Goal: Task Accomplishment & Management: Manage account settings

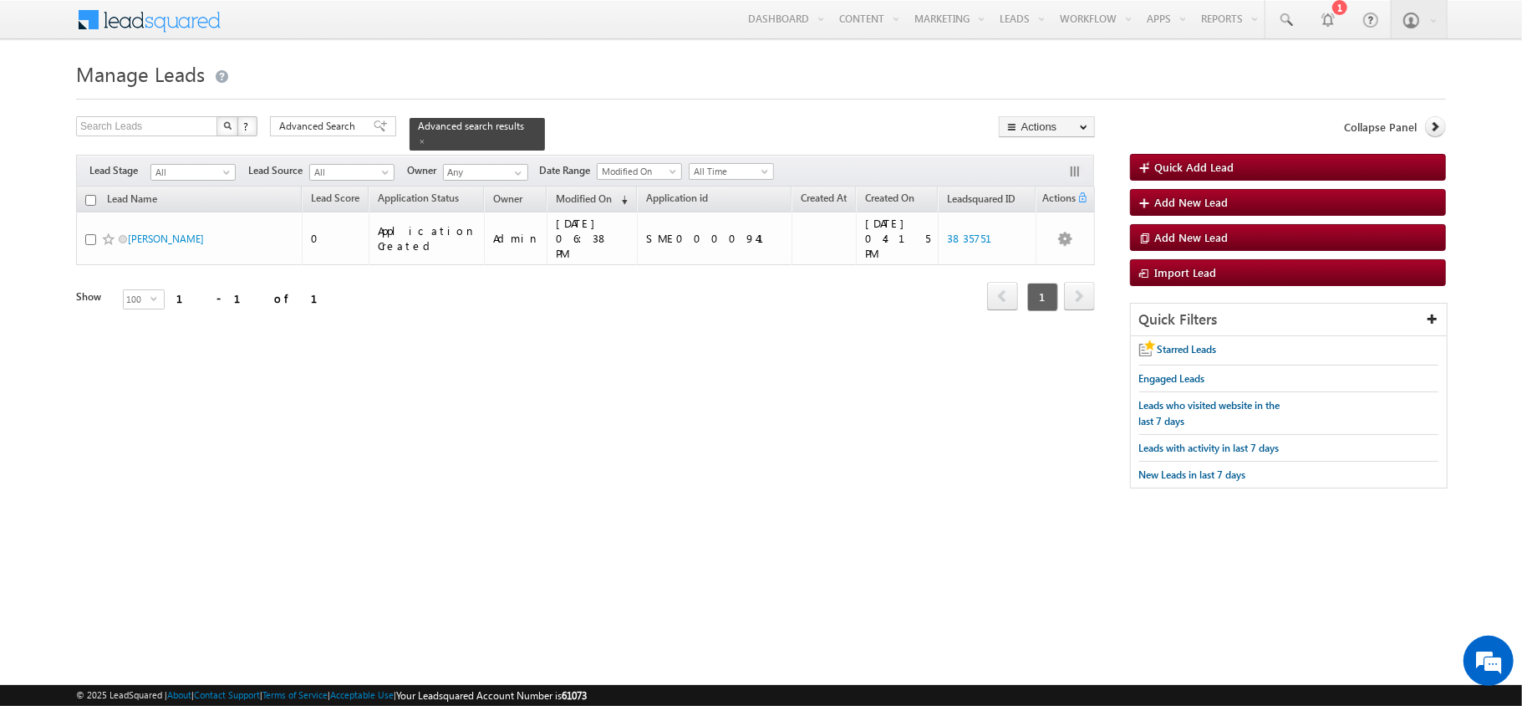
click at [311, 111] on form "Manage Leads Quick Add Lead Search Leads X ? 1 results found Advanced Search Ad…" at bounding box center [761, 280] width 1370 height 449
click at [313, 115] on form "Manage Leads Quick Add Lead Search Leads X ? 1 results found Advanced Search Ad…" at bounding box center [761, 280] width 1370 height 449
click at [318, 121] on span "Advanced Search" at bounding box center [319, 126] width 81 height 15
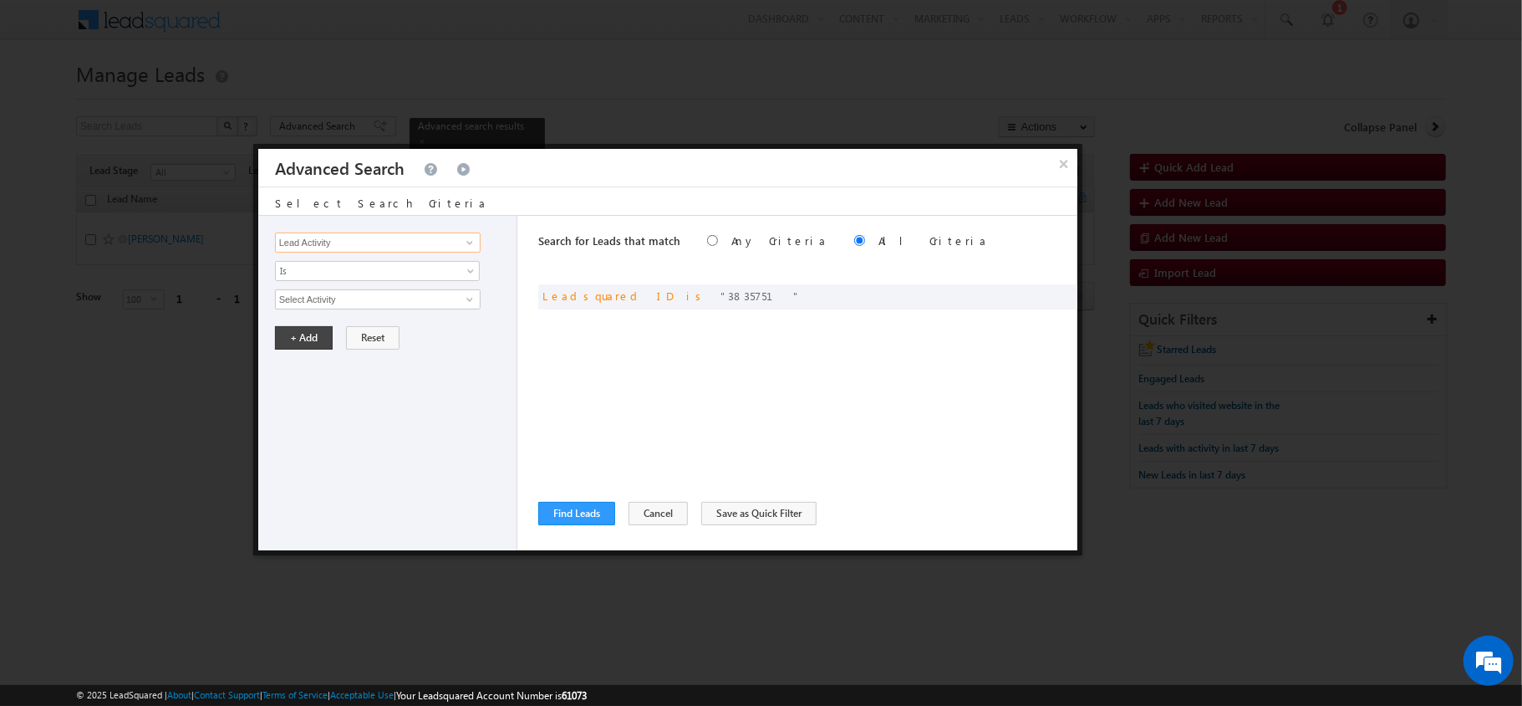
click at [445, 242] on input "Lead Activity" at bounding box center [378, 242] width 206 height 20
type input "LENDER"
type input "SME Lender Name"
drag, startPoint x: 342, startPoint y: 326, endPoint x: 331, endPoint y: 305, distance: 23.6
click at [342, 326] on div "Lead Activity Task Sales Group Prospect Id AA AA Owner AA Status Aadhaar Addres…" at bounding box center [387, 383] width 259 height 334
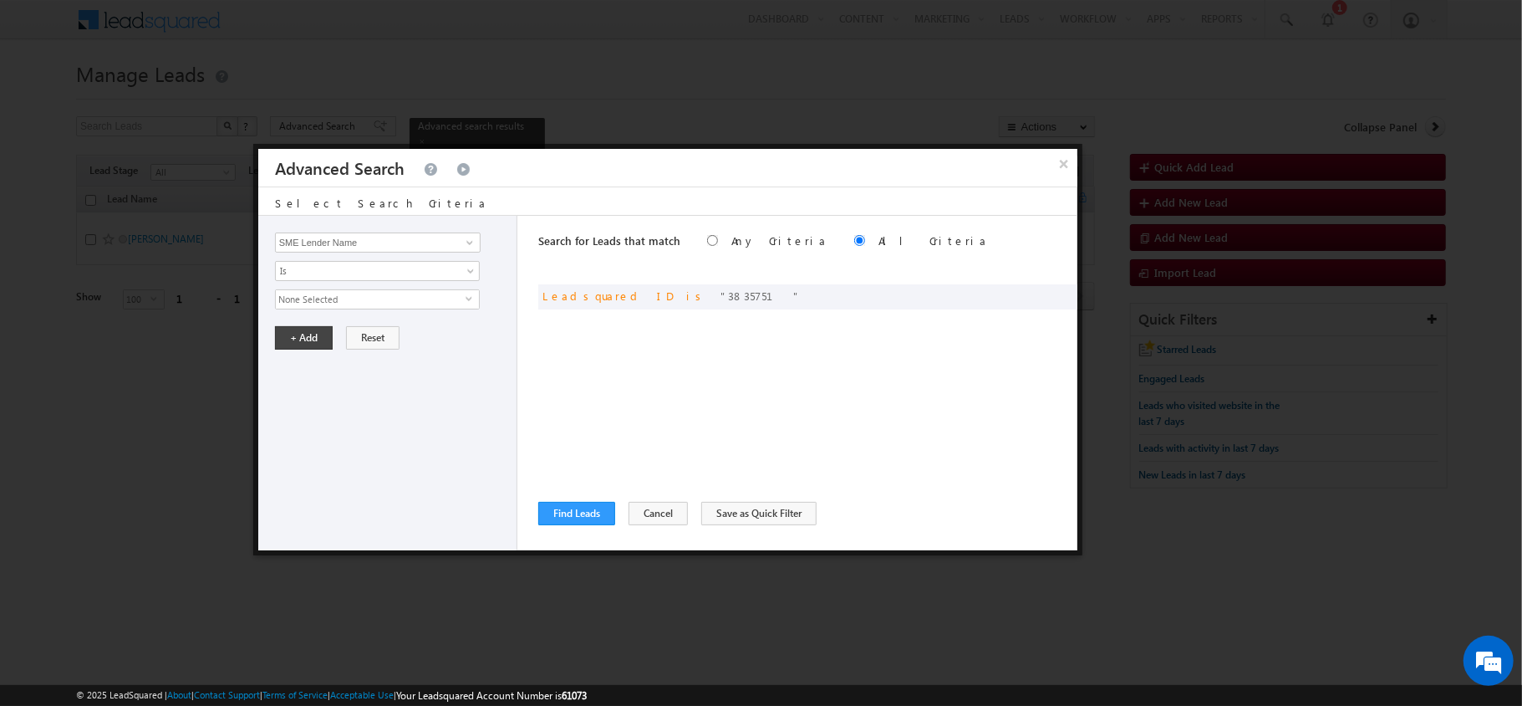
click at [319, 294] on span "None Selected" at bounding box center [371, 299] width 190 height 18
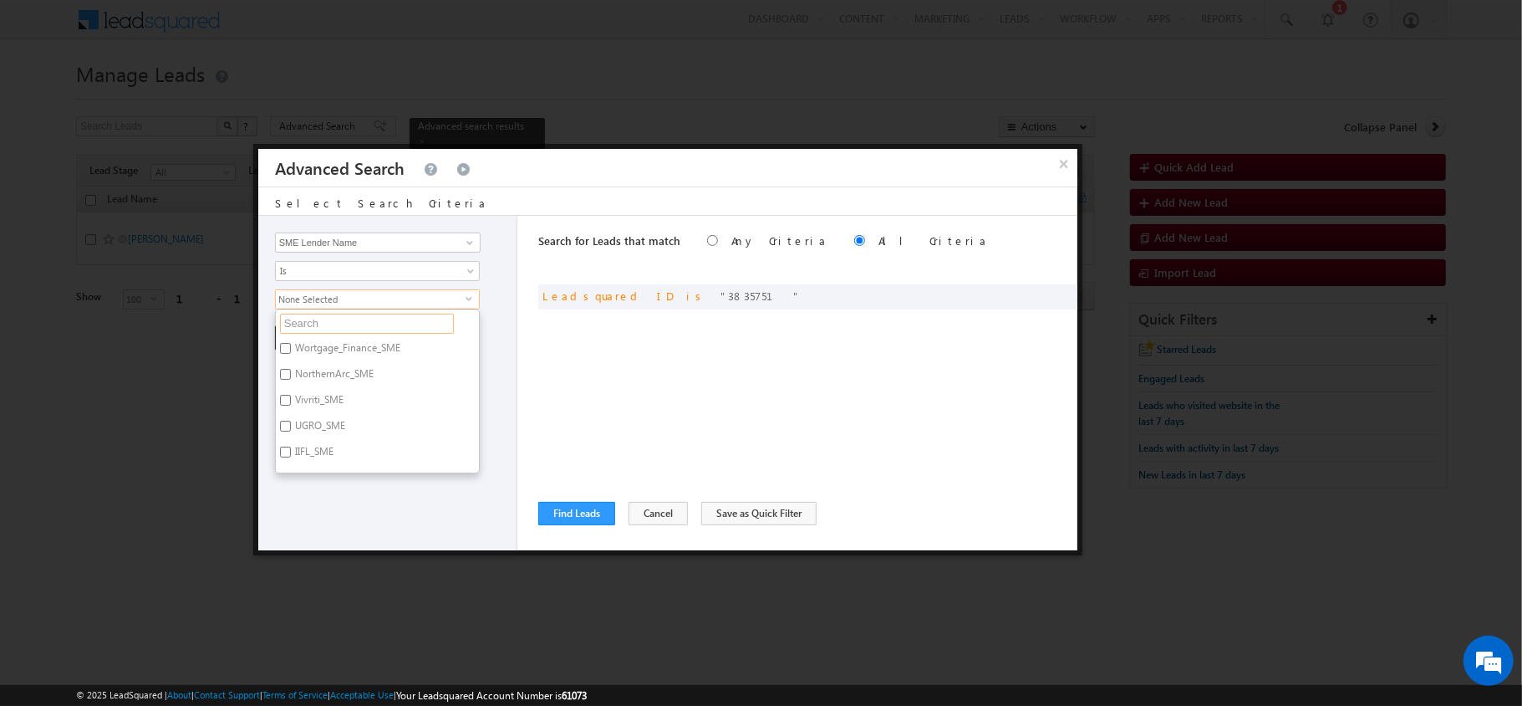
click at [345, 326] on input "text" at bounding box center [367, 323] width 174 height 20
type input "NO"
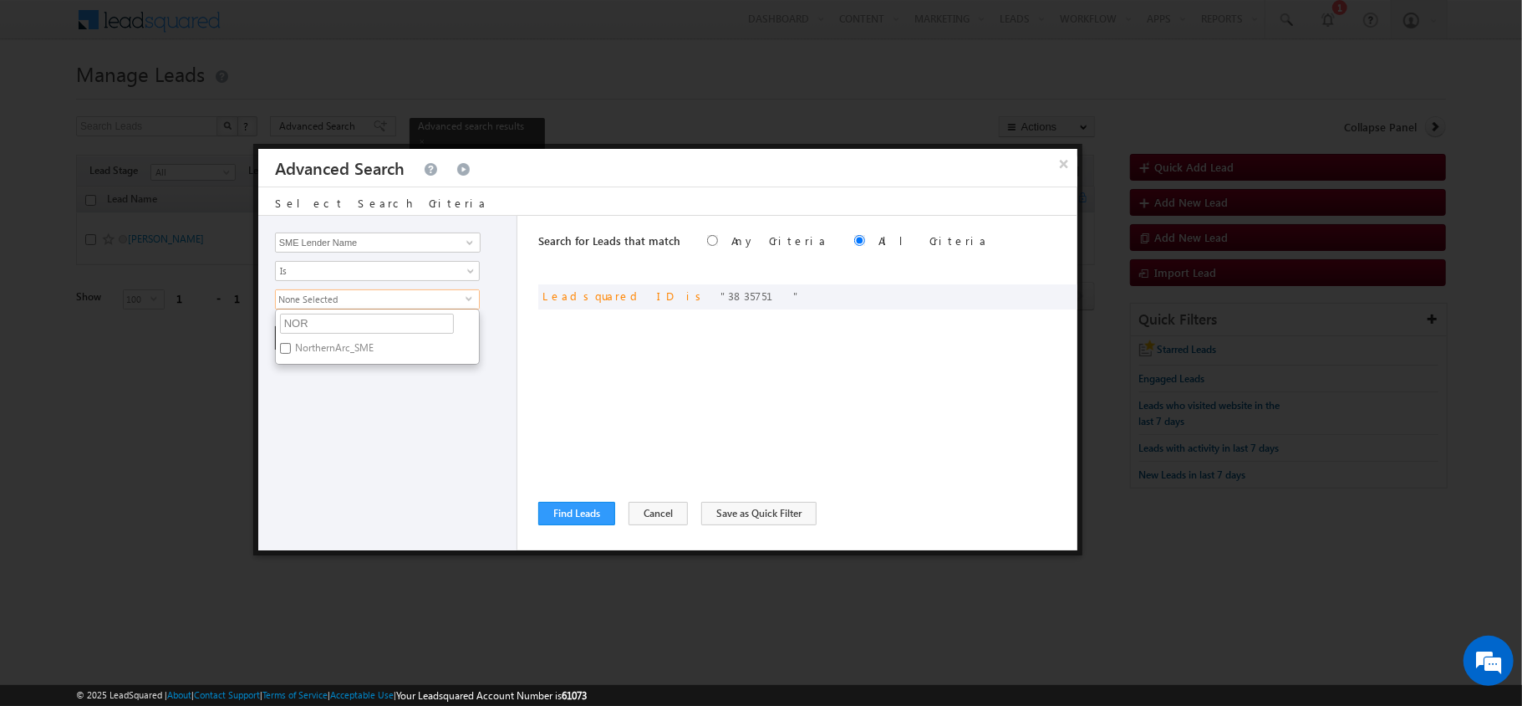
type input "NORT"
click at [305, 372] on div "Lead Activity Task Sales Group Prospect Id AA AA Owner AA Status Aadhaar Addres…" at bounding box center [387, 383] width 259 height 334
click at [348, 298] on span "None Selected" at bounding box center [371, 299] width 190 height 18
click at [334, 355] on label "NorthernArc_SME" at bounding box center [333, 351] width 115 height 26
click at [291, 354] on input "NorthernArc_SME" at bounding box center [285, 348] width 11 height 11
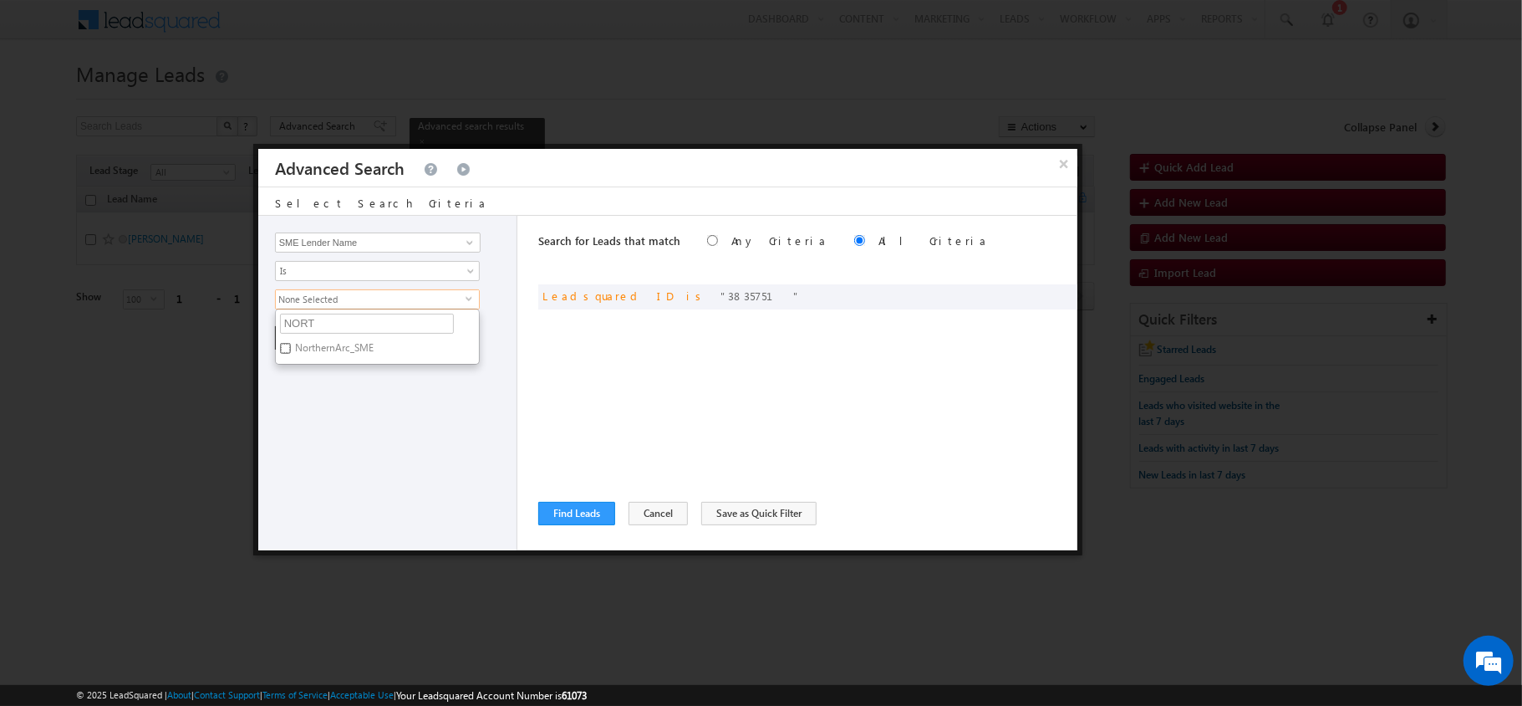
checkbox input "true"
click at [436, 451] on div "Lead Activity Task Sales Group Prospect Id AA AA Owner AA Status Aadhaar Addres…" at bounding box center [387, 383] width 259 height 334
click at [294, 349] on button "+ Add" at bounding box center [304, 337] width 58 height 23
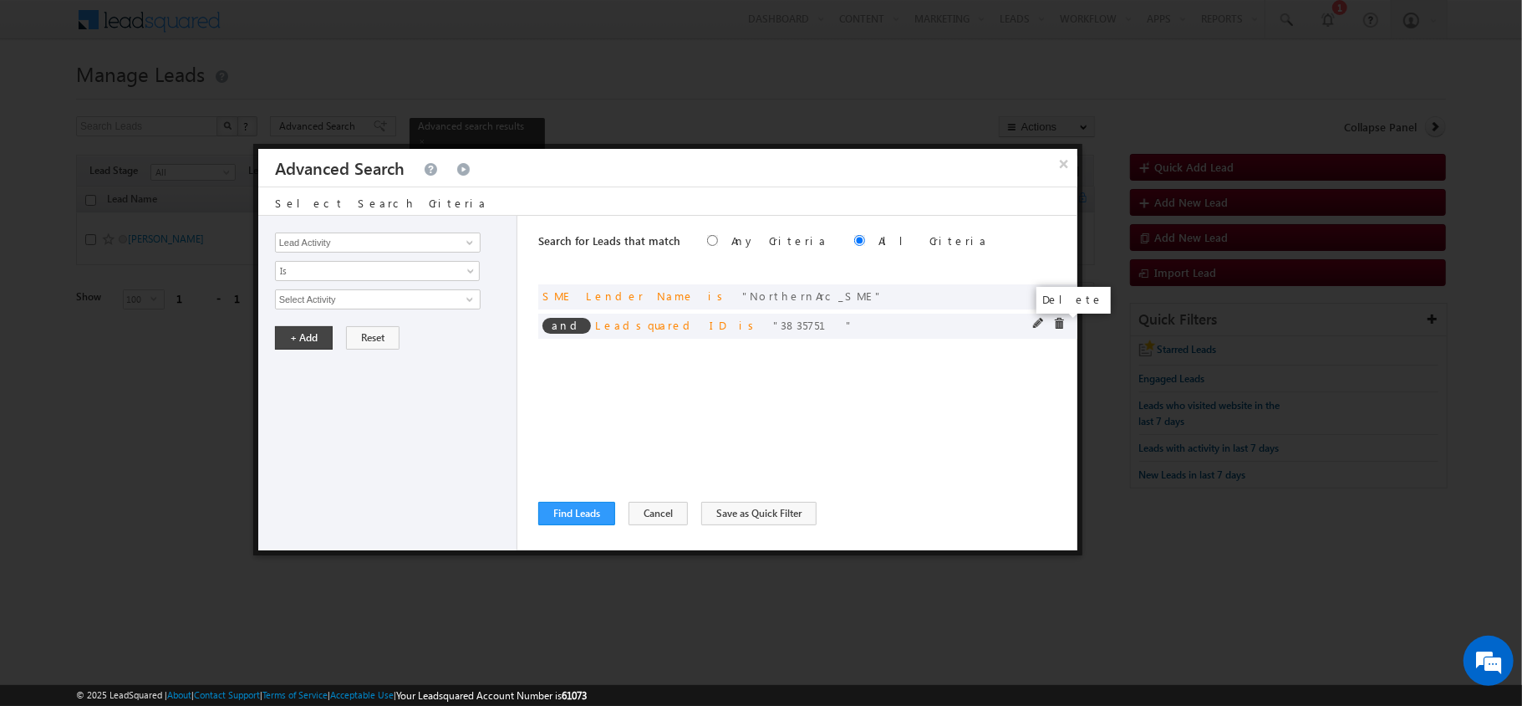
click at [1058, 324] on span at bounding box center [1059, 324] width 12 height 12
click at [323, 251] on input "Lead Activity" at bounding box center [378, 242] width 206 height 20
type input "MAI"
type input "Email"
click at [323, 302] on input "text" at bounding box center [378, 299] width 206 height 20
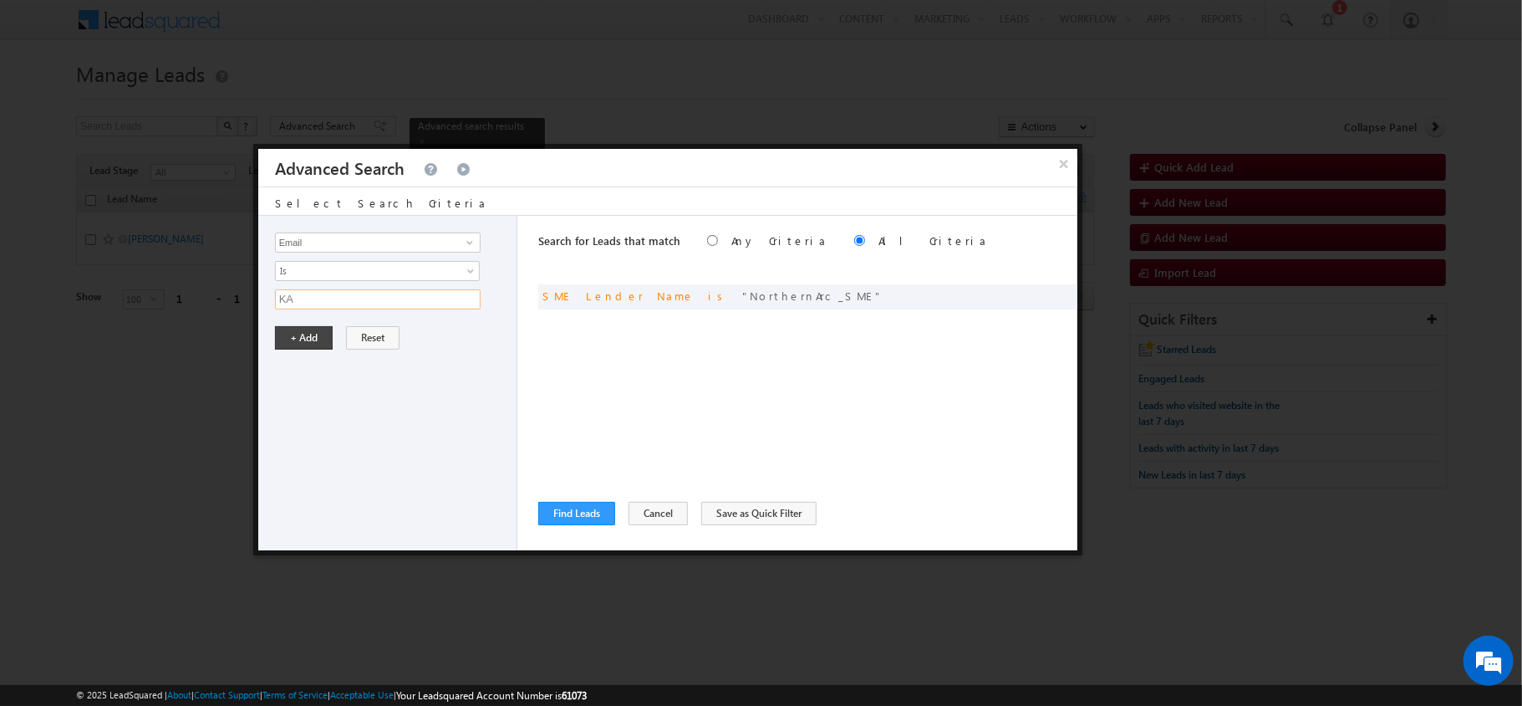
type input "K"
type input "[PERSON_NAME][EMAIL_ADDRESS][DOMAIN_NAME]"
click at [319, 335] on button "+ Add" at bounding box center [304, 337] width 58 height 23
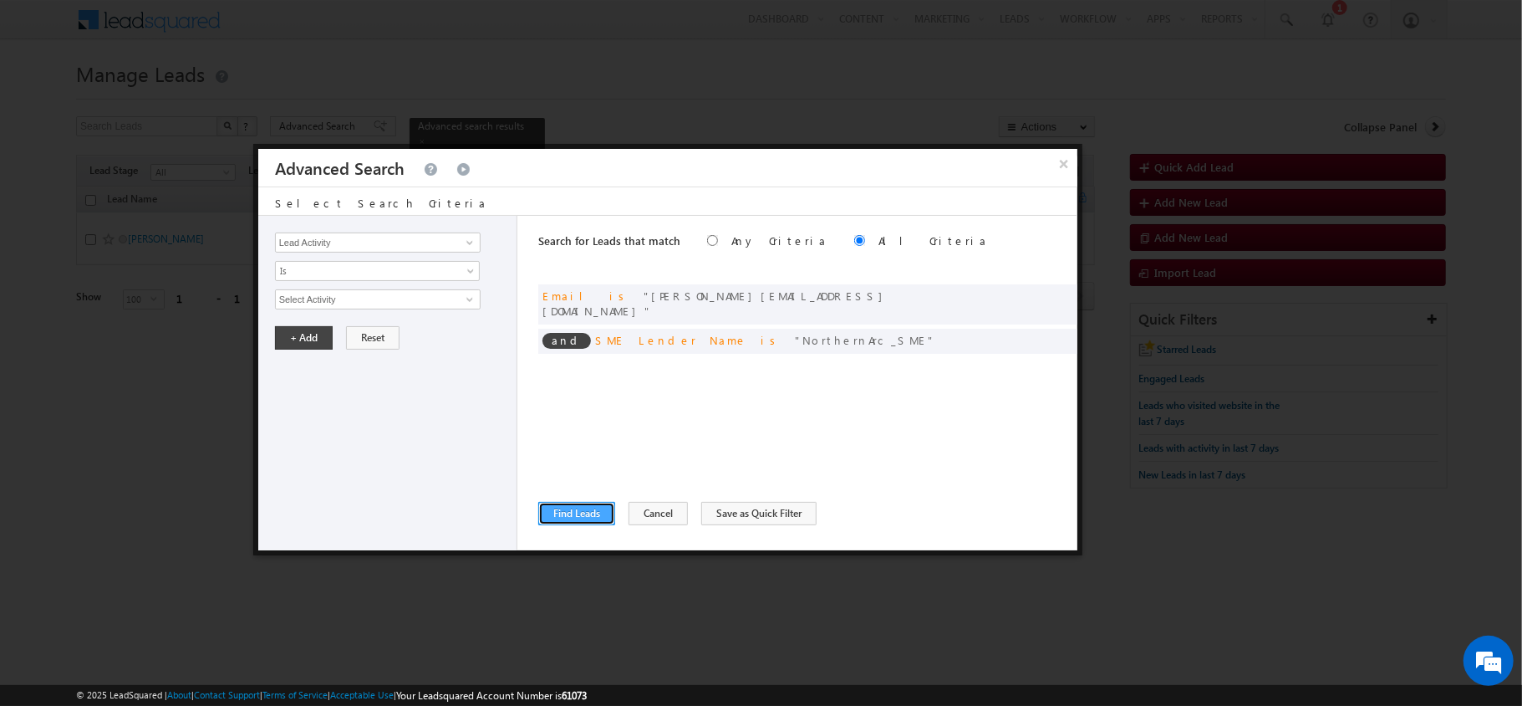
click at [566, 525] on button "Find Leads" at bounding box center [576, 513] width 77 height 23
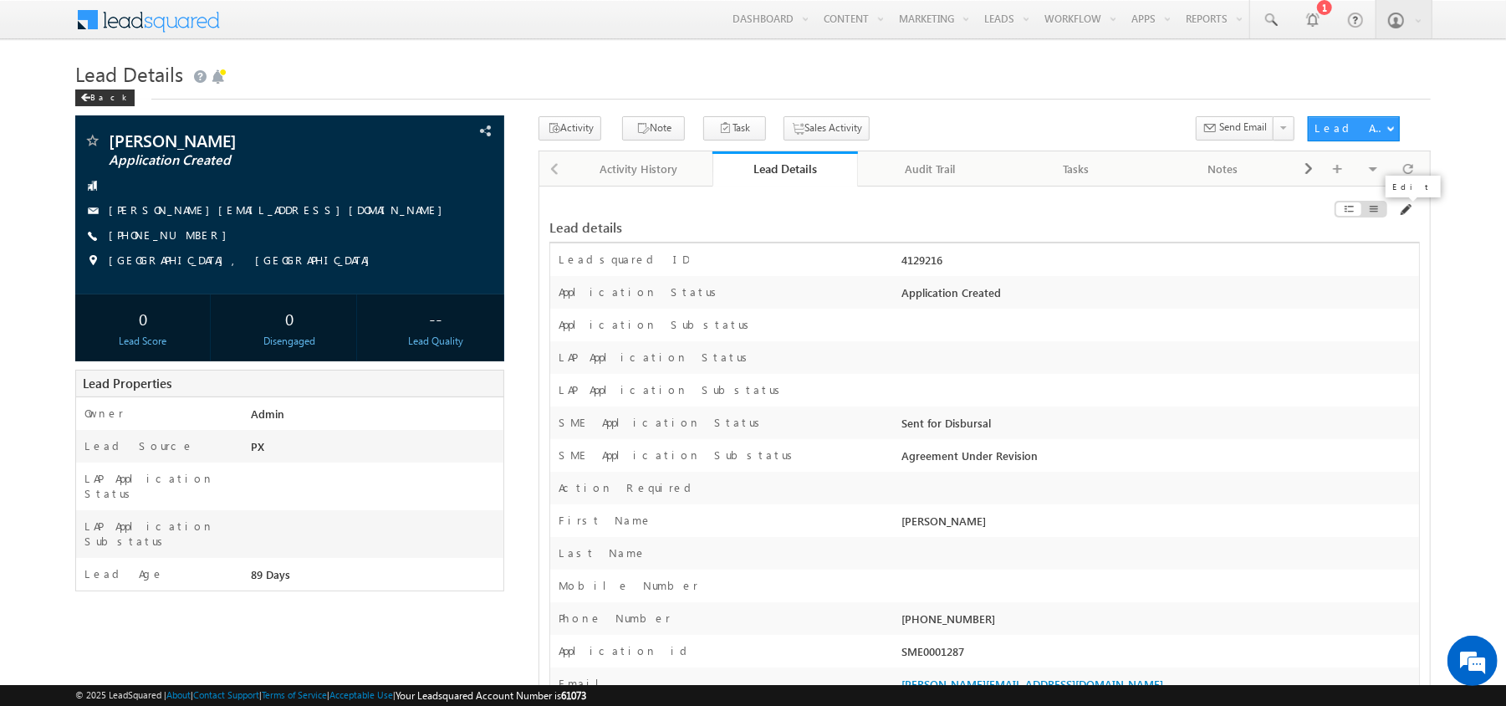
click at [1409, 205] on span at bounding box center [1404, 209] width 13 height 13
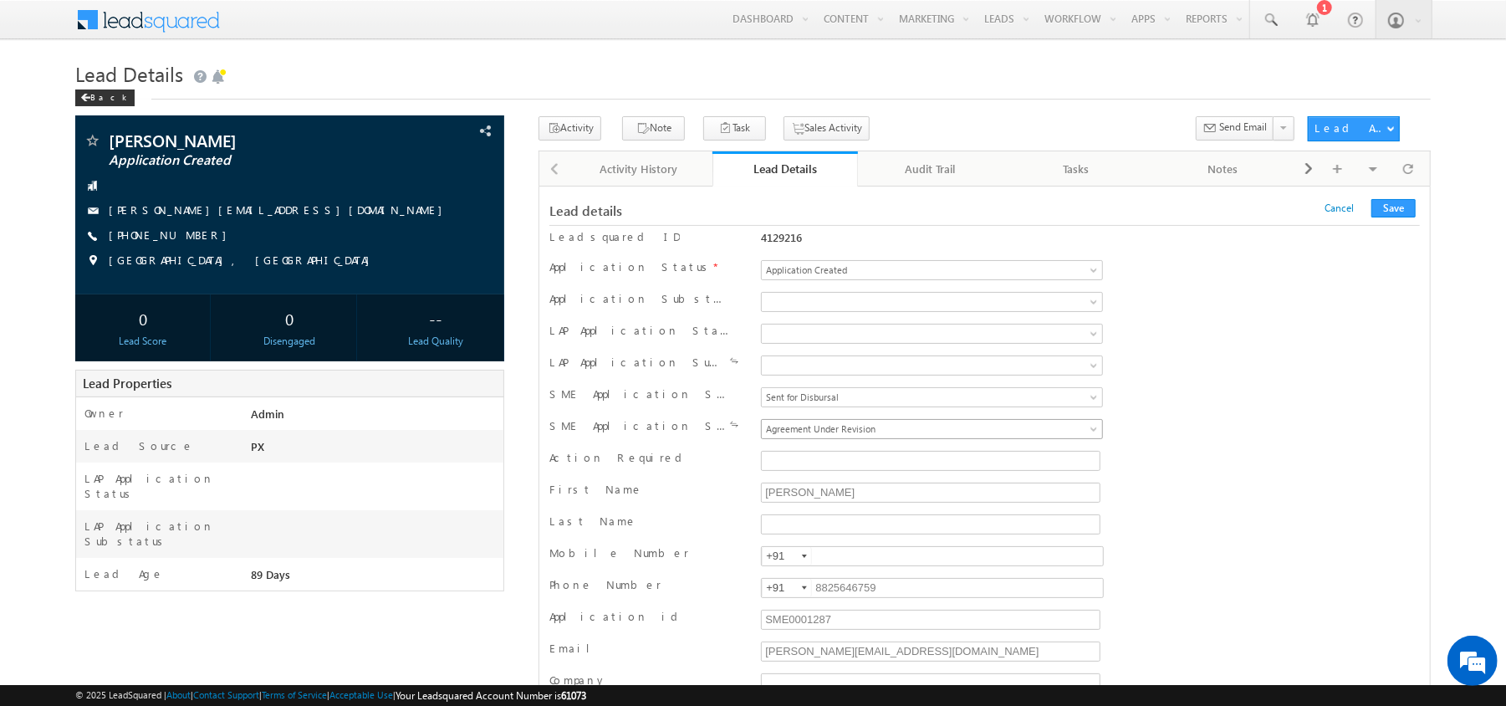
click at [901, 436] on span "Agreement Under Revision" at bounding box center [892, 428] width 261 height 15
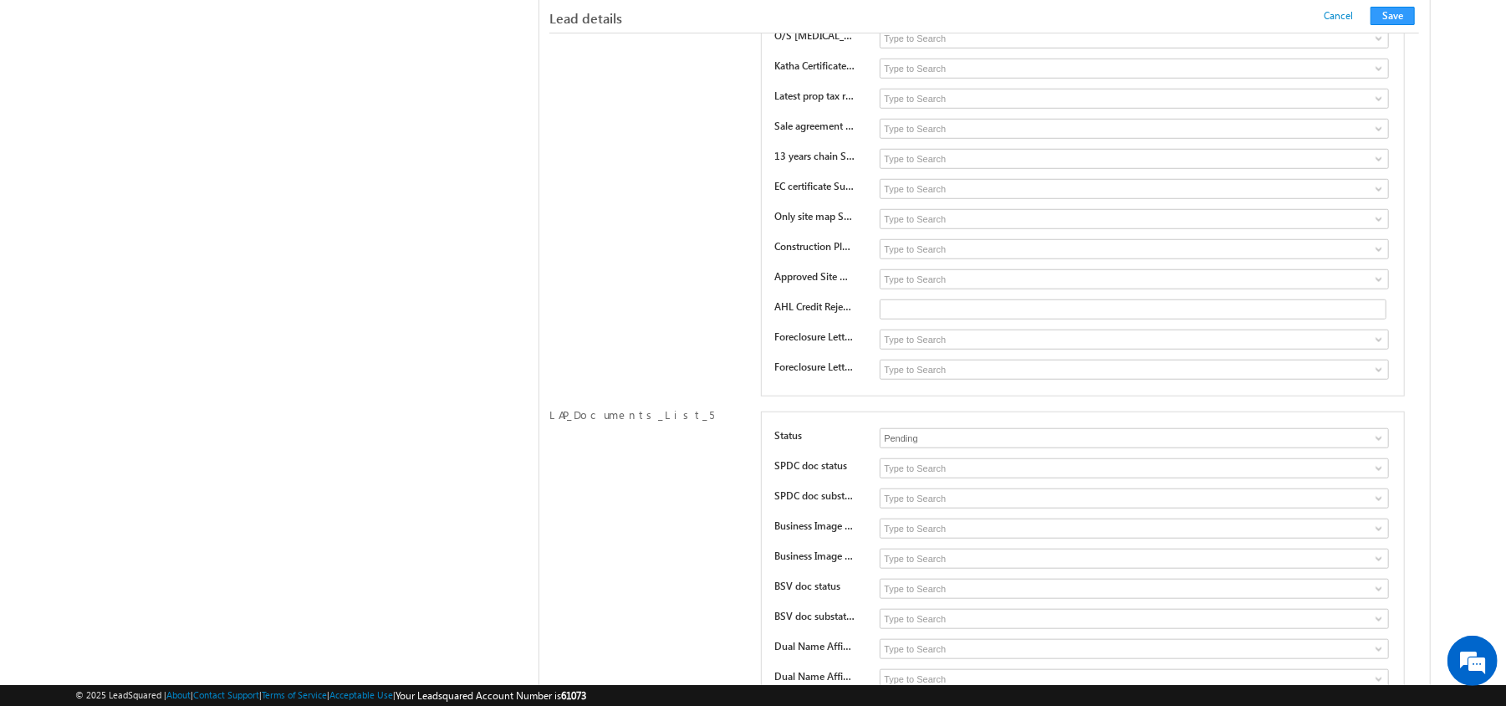
scroll to position [15618, 0]
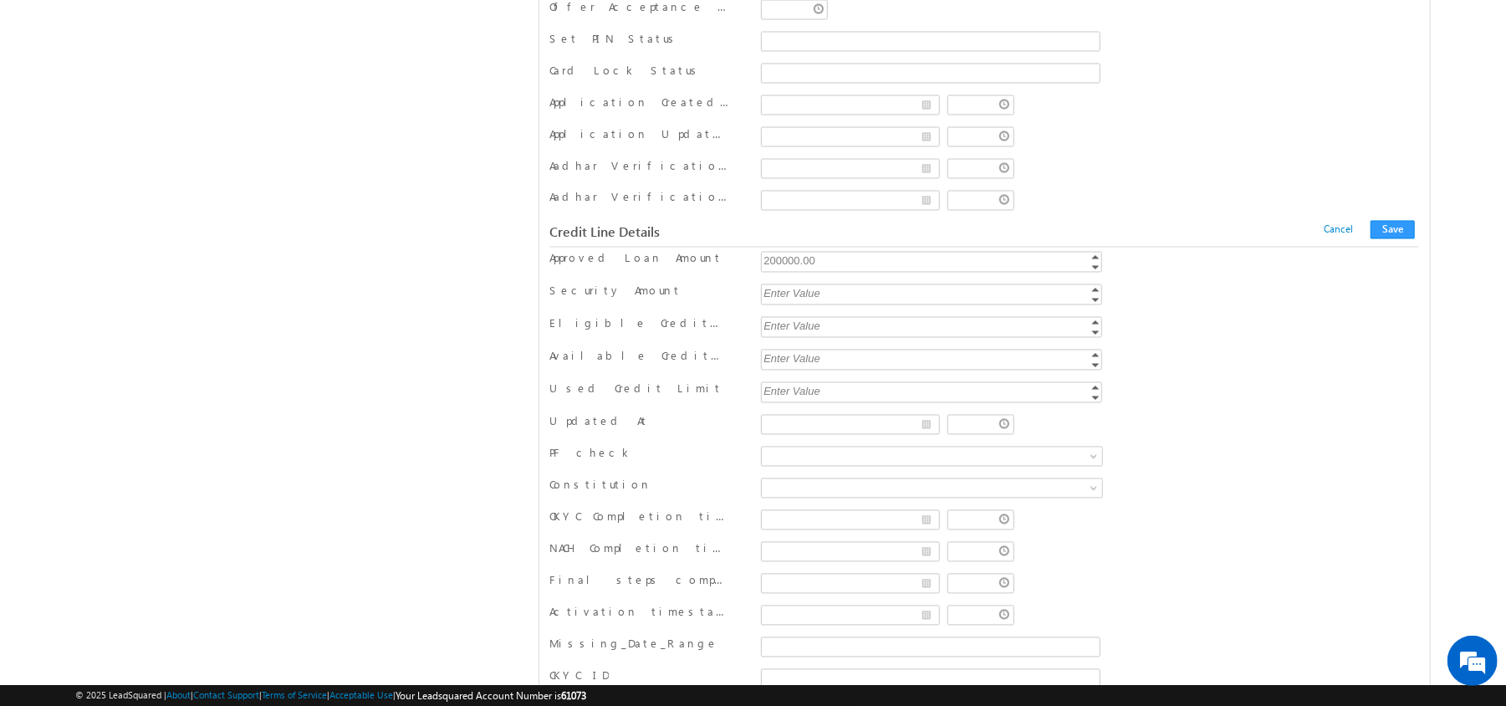
click at [874, 240] on div "Credit Line Details" at bounding box center [835, 232] width 572 height 15
click at [874, 271] on div "200000.00" at bounding box center [933, 261] width 344 height 19
type input "190000"
click at [1374, 215] on div "Aadhar Verification Completion Timestamp" at bounding box center [984, 202] width 870 height 25
click at [1379, 239] on button "Save" at bounding box center [1392, 230] width 44 height 18
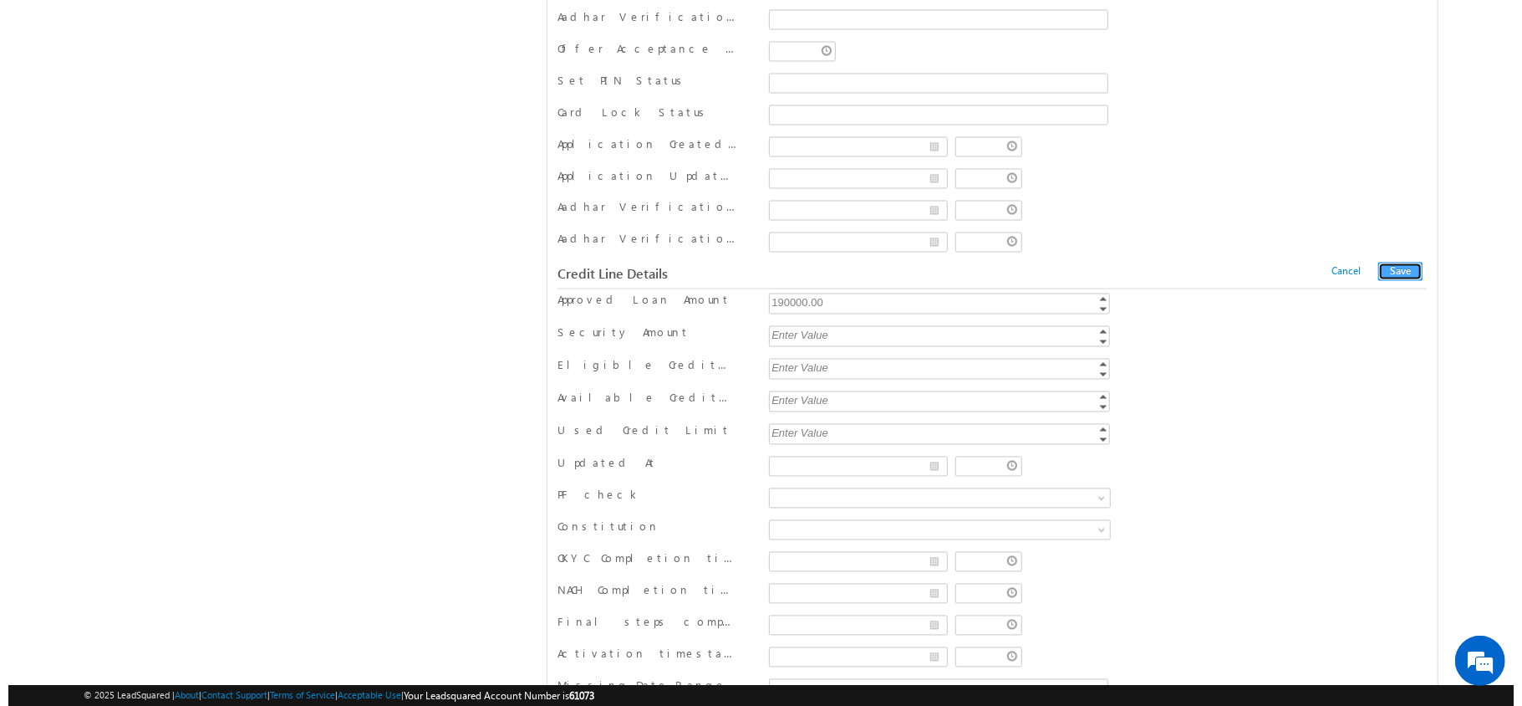
scroll to position [0, 0]
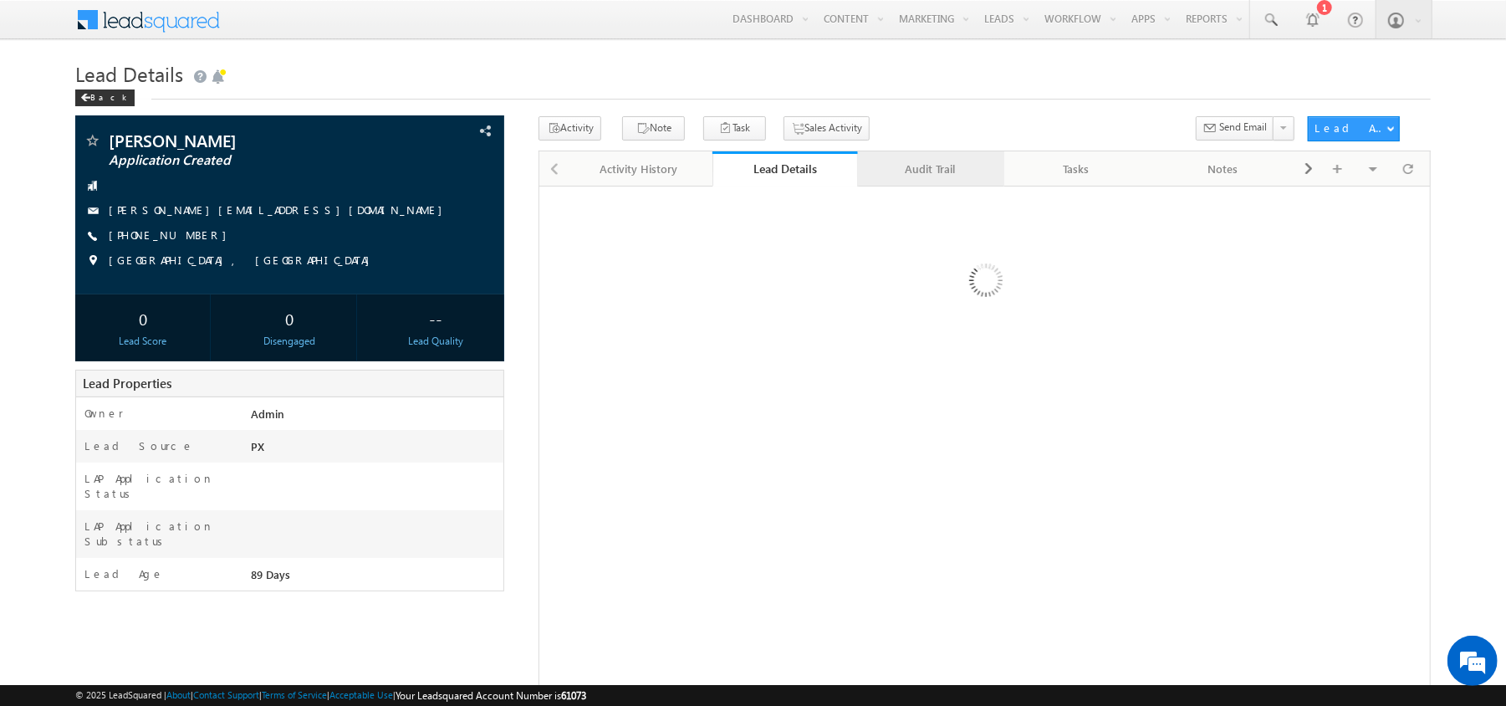
click at [930, 176] on div "Audit Trail" at bounding box center [930, 169] width 118 height 20
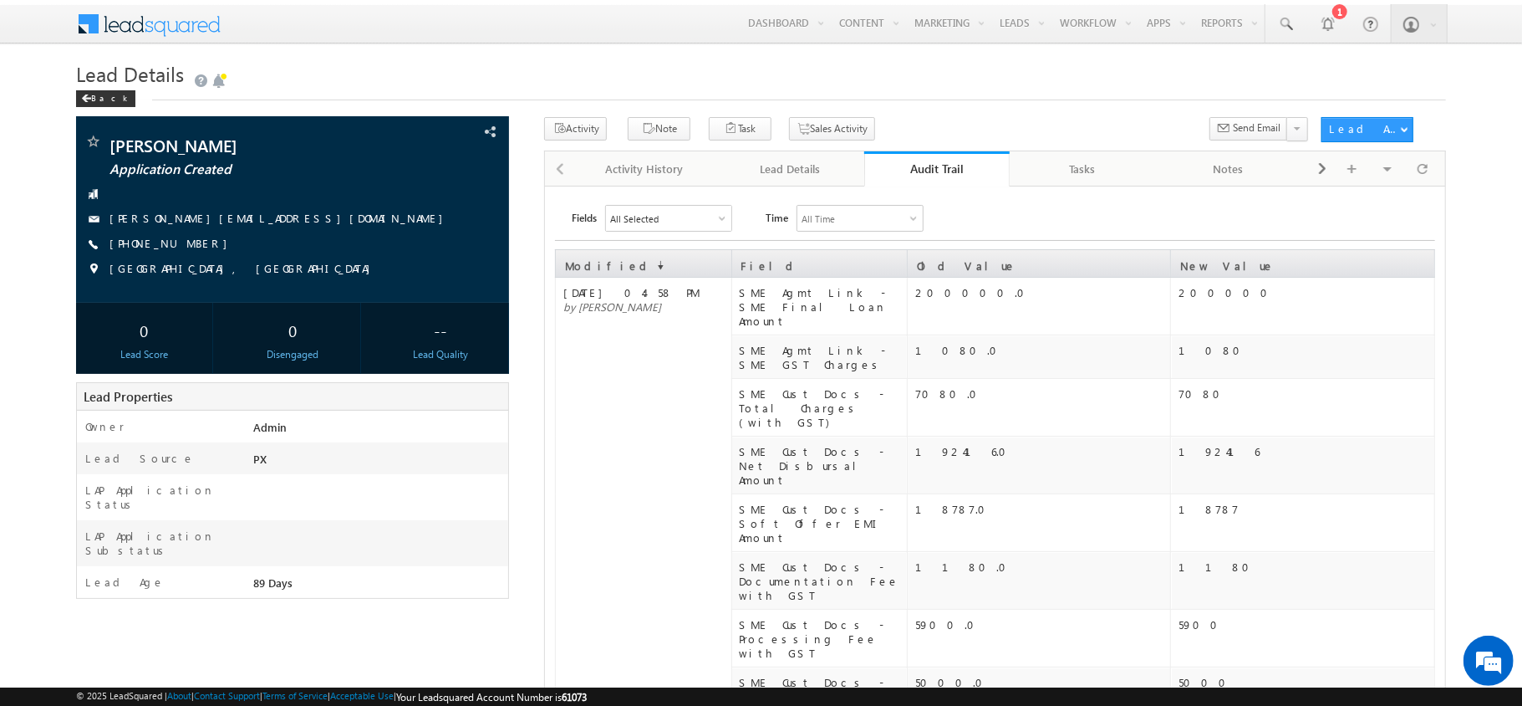
click at [930, 176] on div "Audit Trail" at bounding box center [937, 169] width 121 height 16
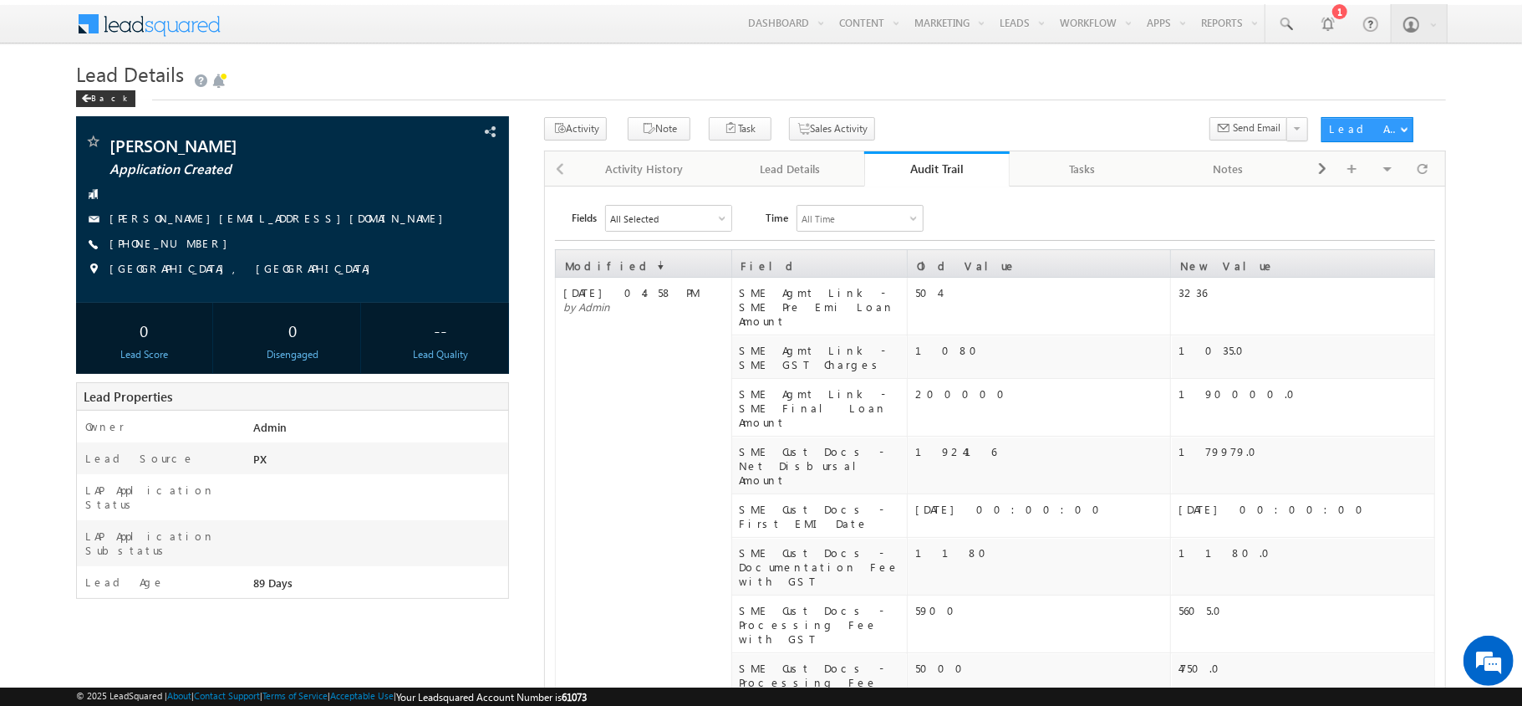
click at [930, 176] on div "Audit Trail" at bounding box center [937, 169] width 121 height 16
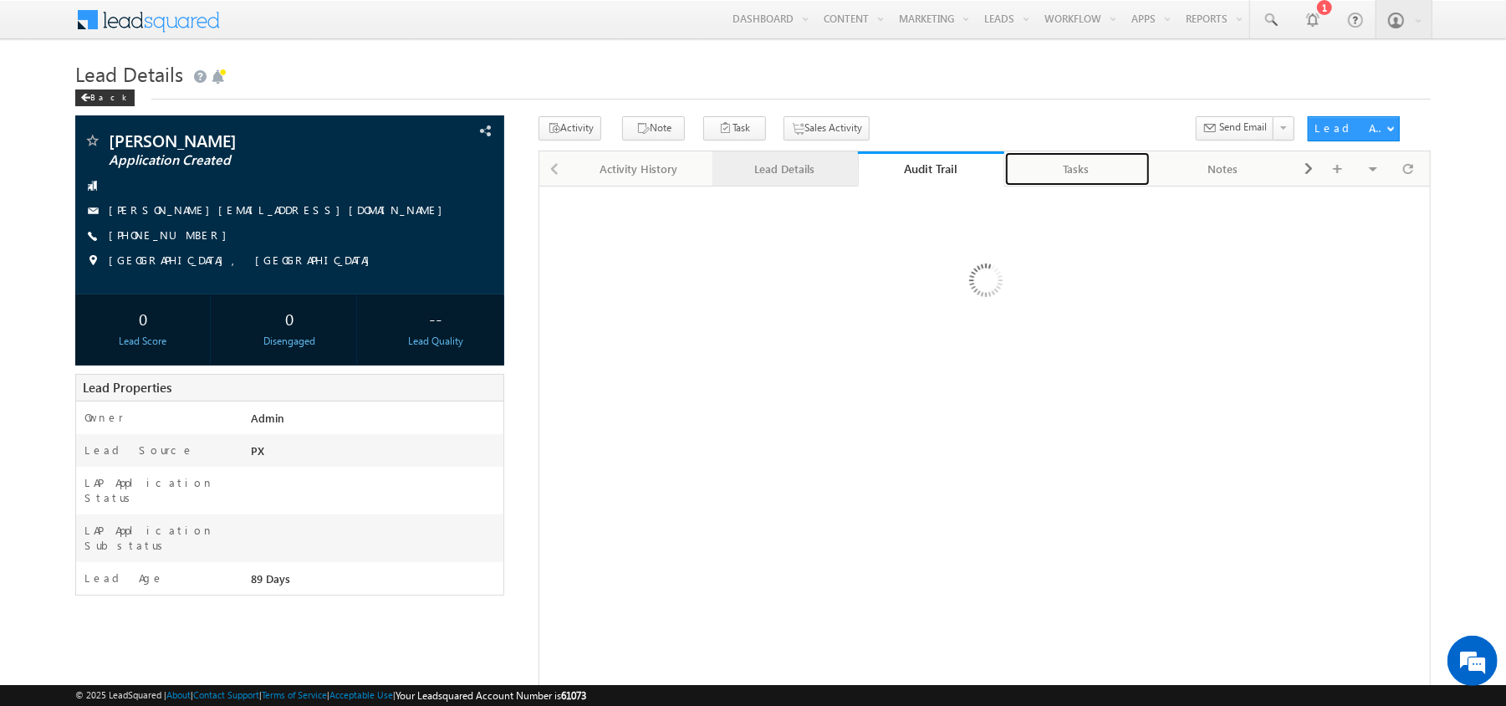
click at [762, 177] on div "Lead Details" at bounding box center [785, 169] width 118 height 20
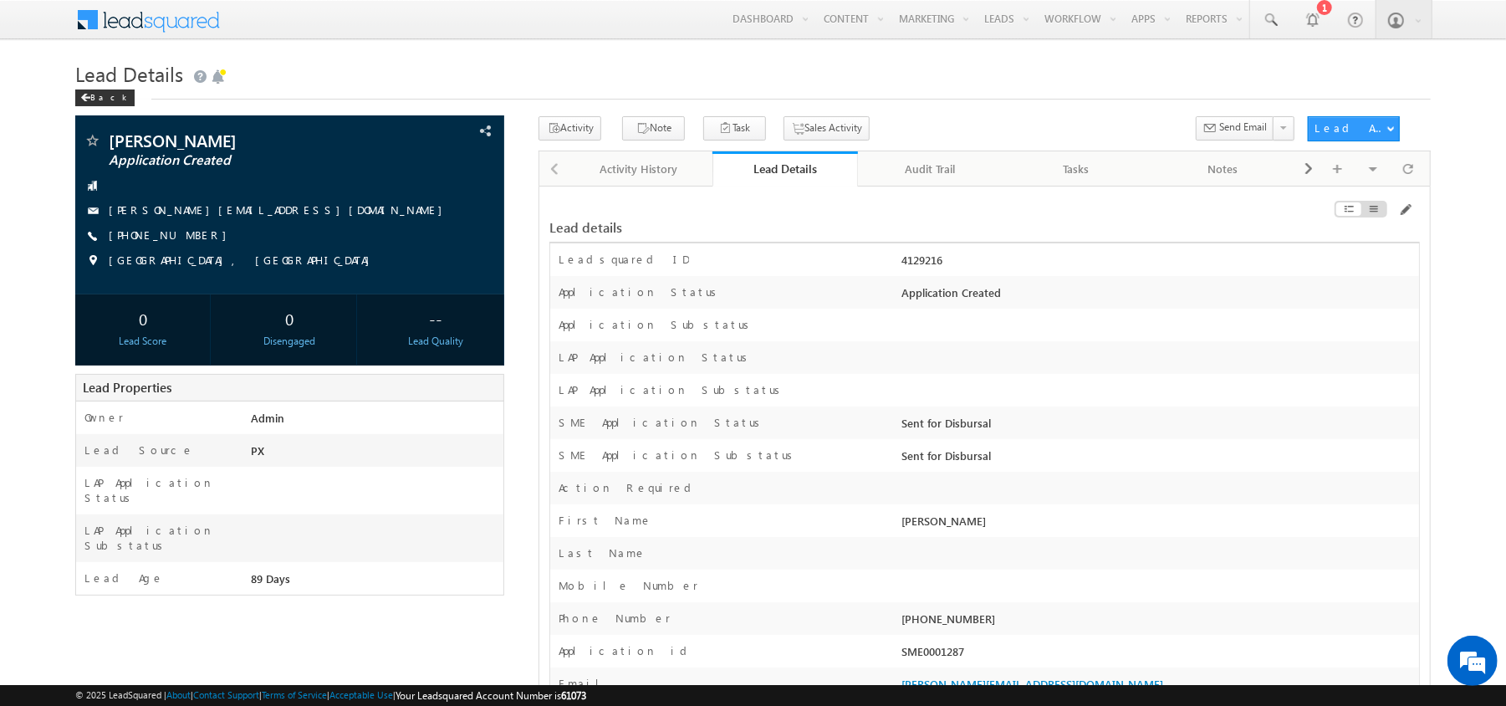
click at [905, 258] on div "4129216" at bounding box center [1158, 263] width 521 height 23
copy div "4129216"
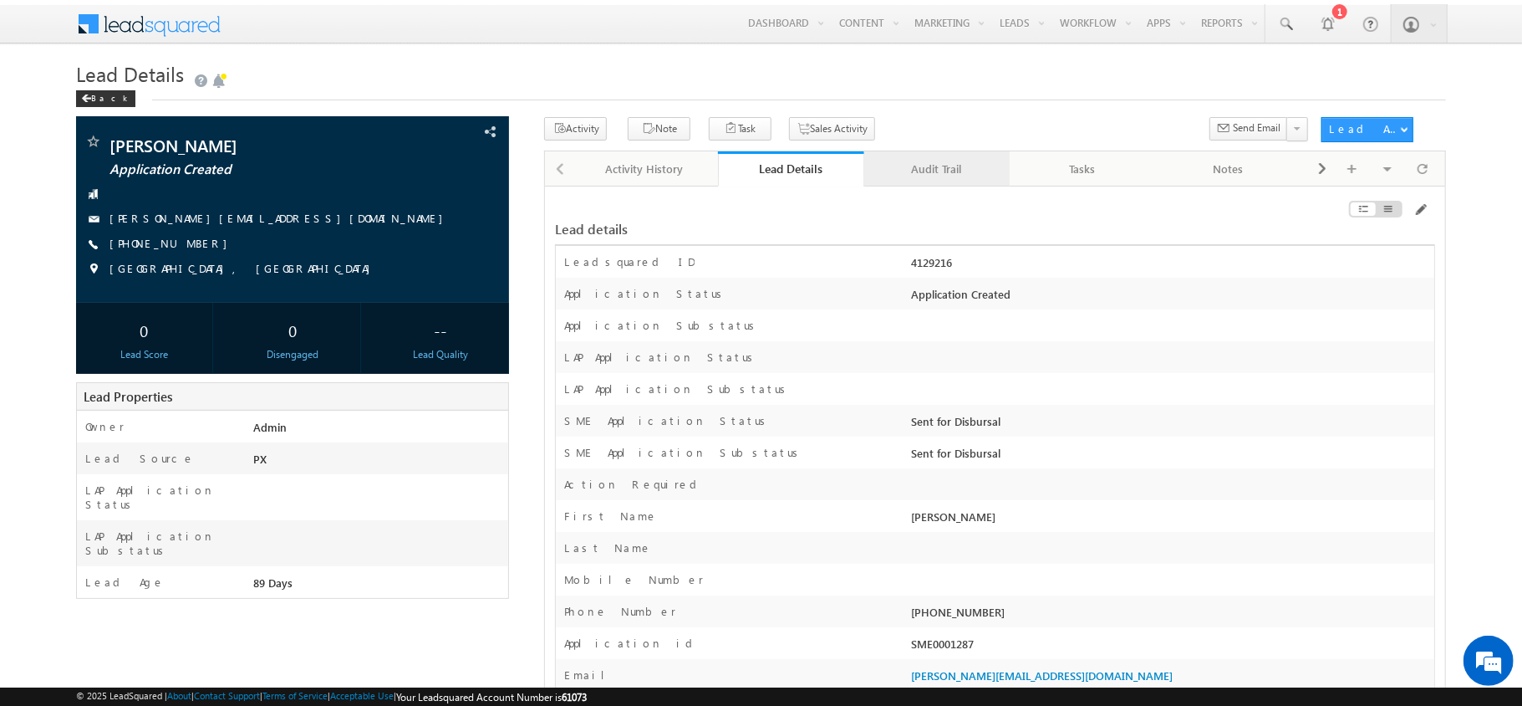
click at [931, 181] on link "Audit Trail" at bounding box center [937, 168] width 146 height 35
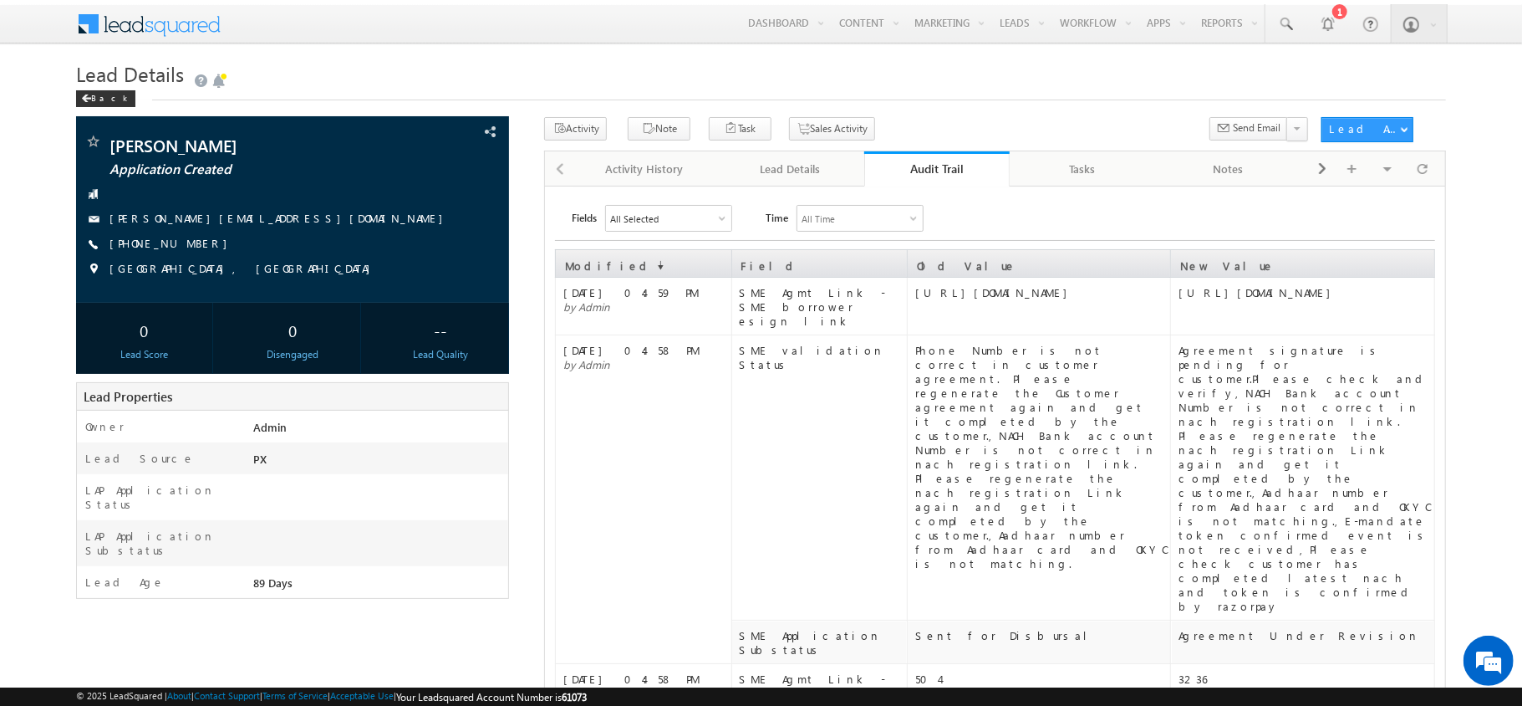
click at [931, 181] on link "Audit Trail" at bounding box center [937, 168] width 146 height 35
click at [794, 157] on link "Lead Details" at bounding box center [791, 168] width 146 height 35
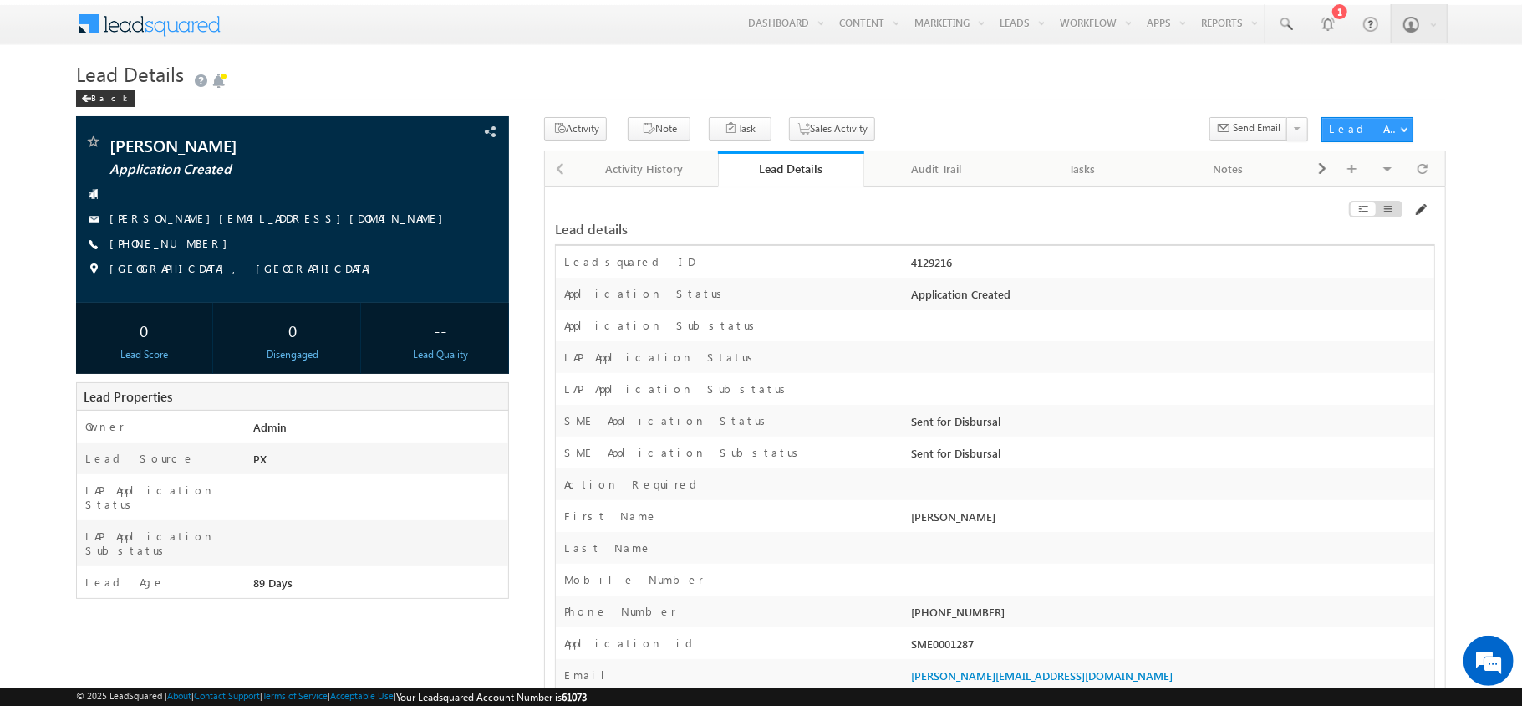
click at [1425, 212] on span at bounding box center [1420, 209] width 13 height 13
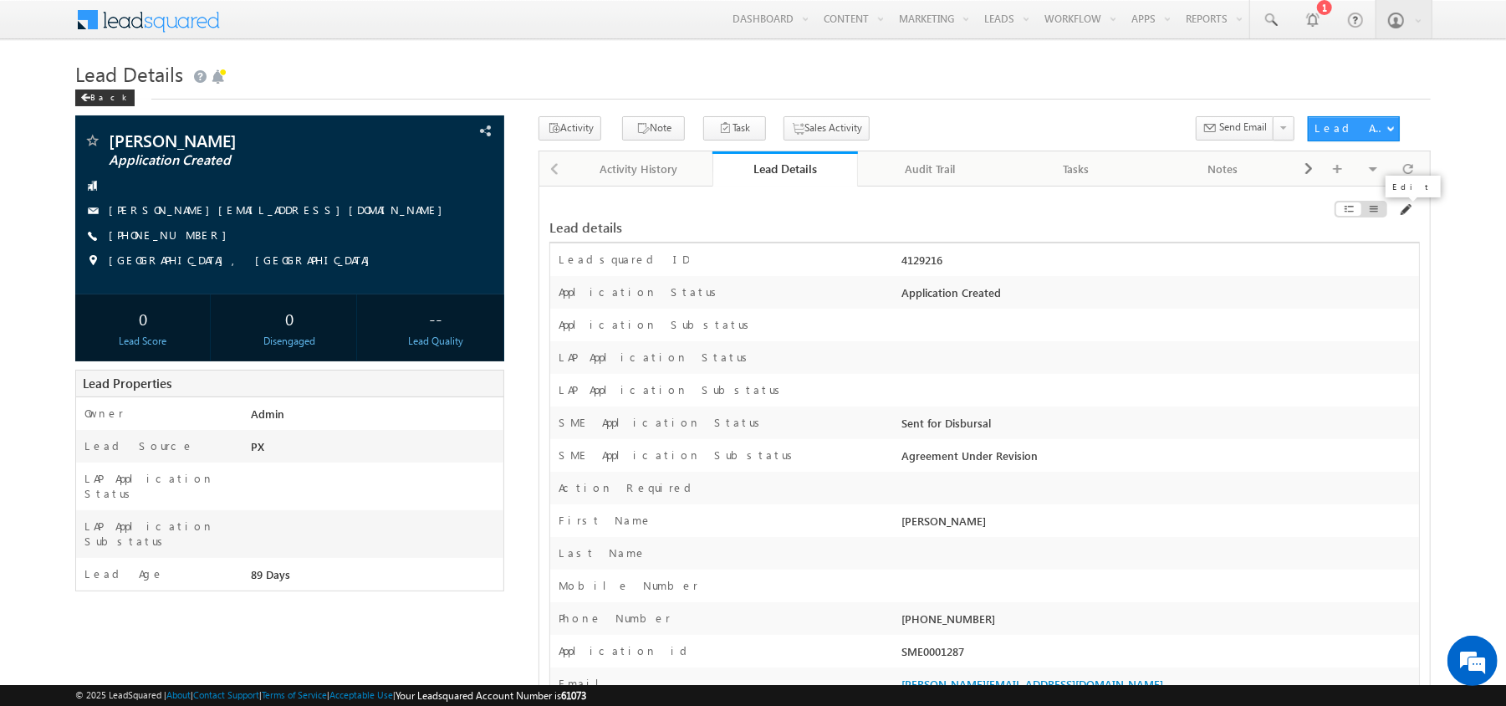
click at [1399, 209] on span at bounding box center [1404, 209] width 13 height 13
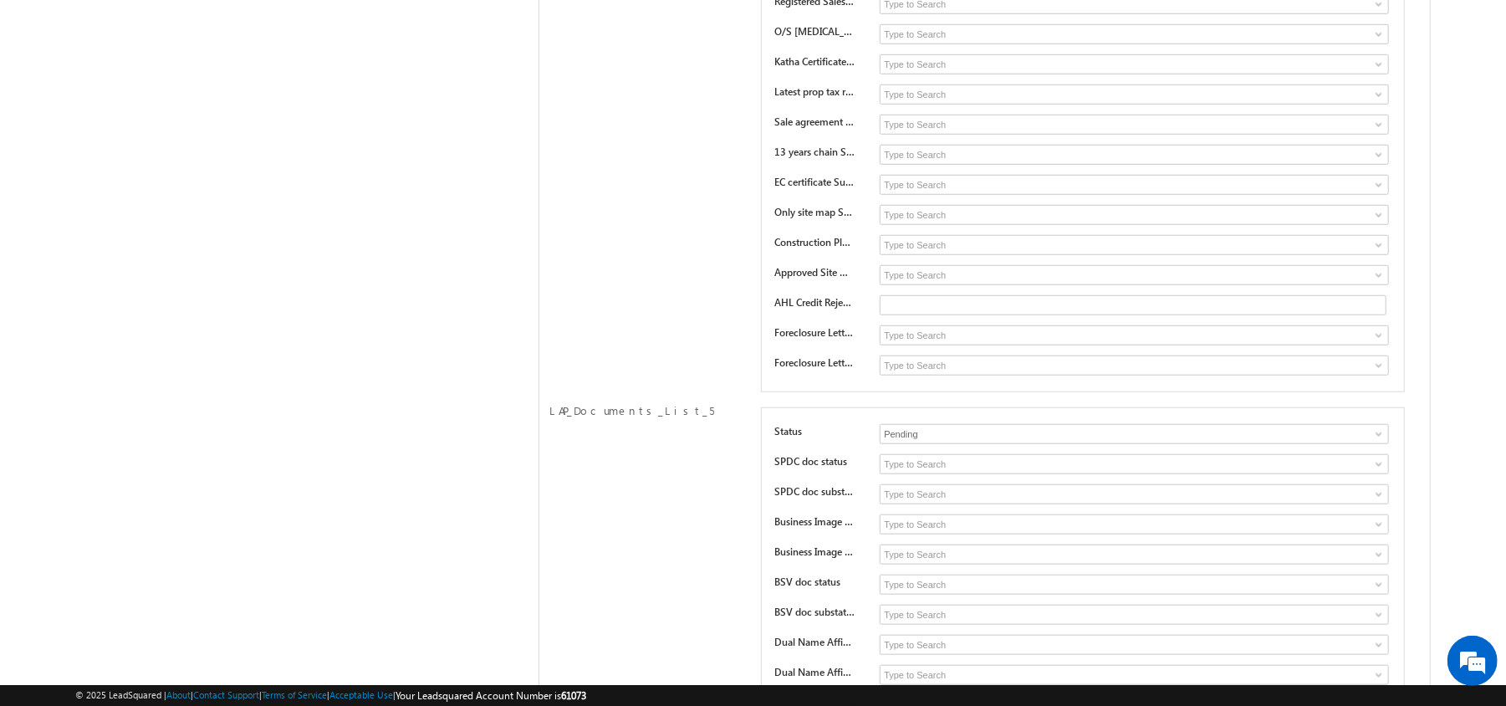
scroll to position [15618, 0]
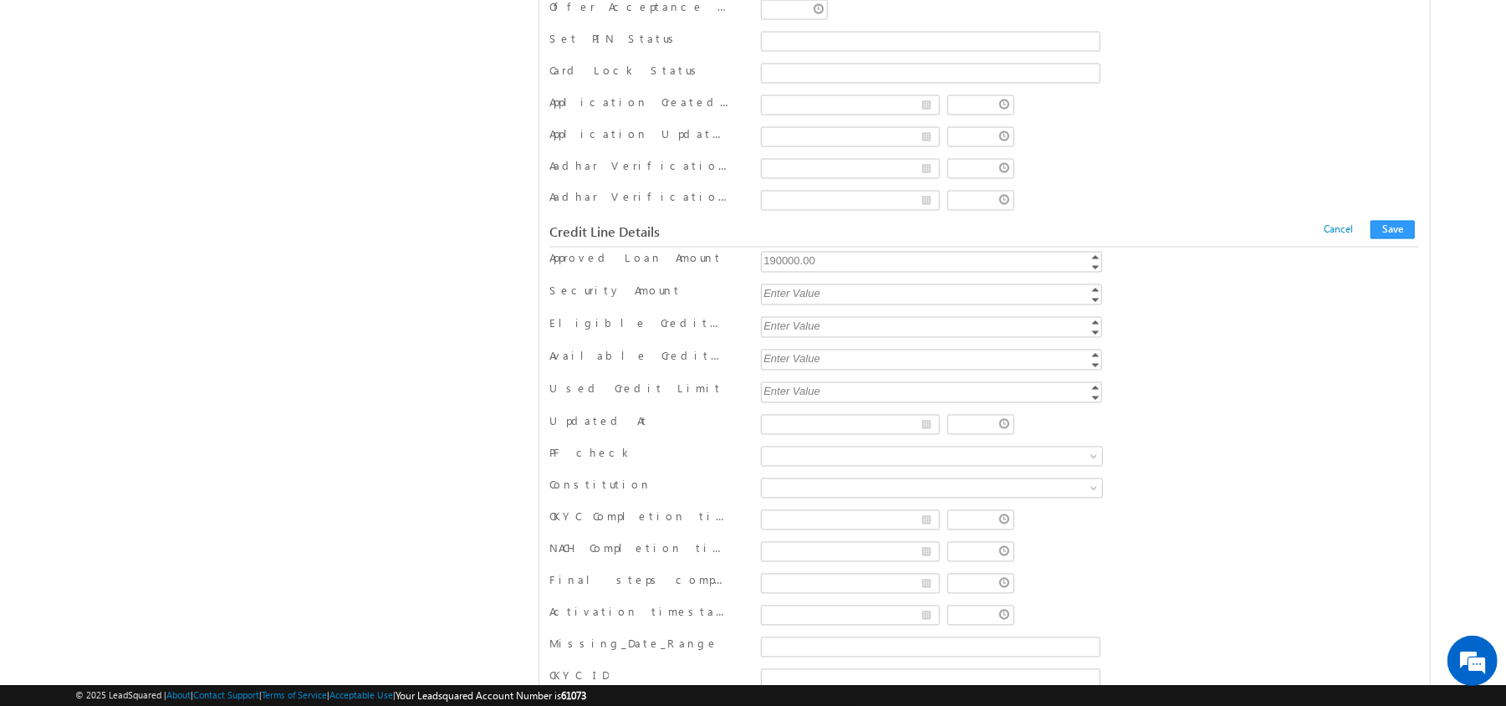
click at [844, 271] on div "190000.00" at bounding box center [933, 261] width 344 height 19
type input "180000"
click at [1389, 239] on button "Save" at bounding box center [1392, 230] width 44 height 18
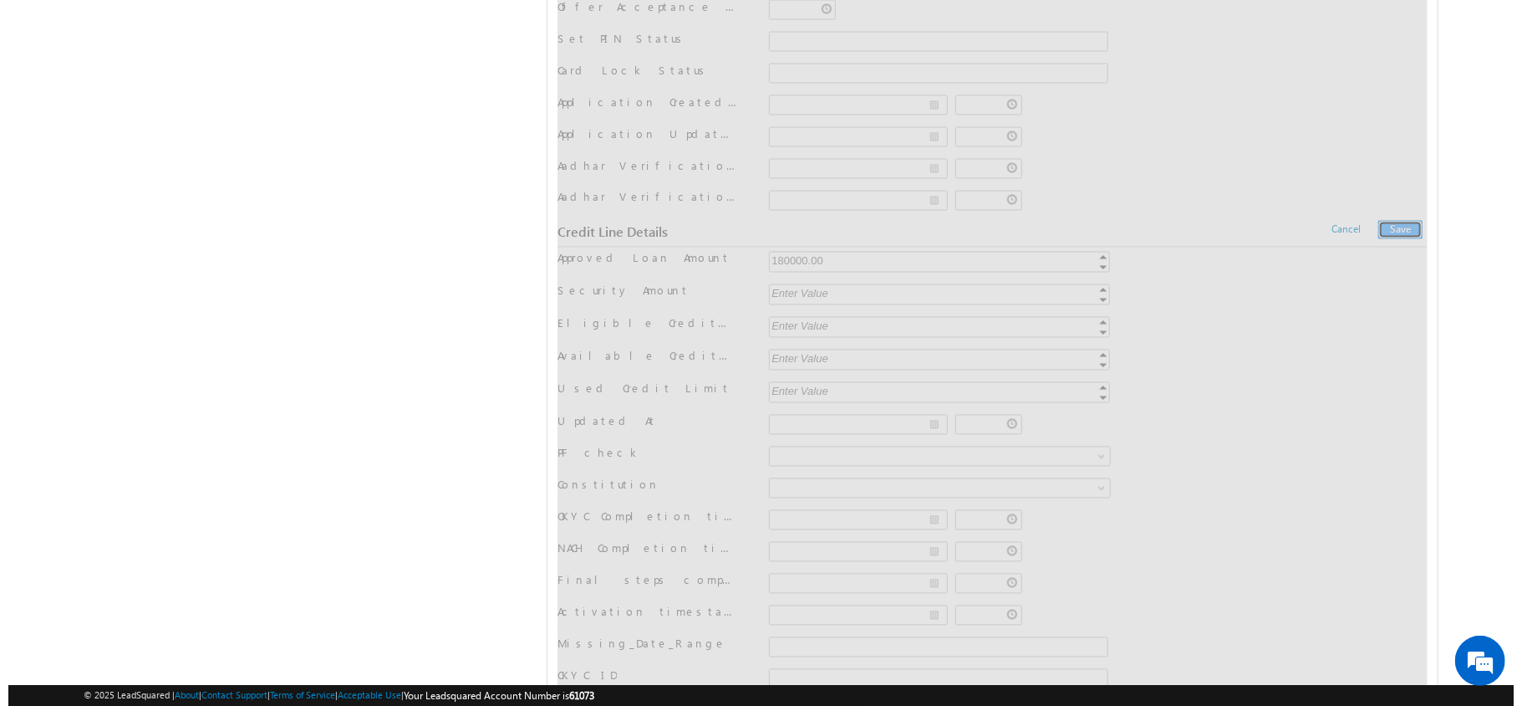
scroll to position [0, 0]
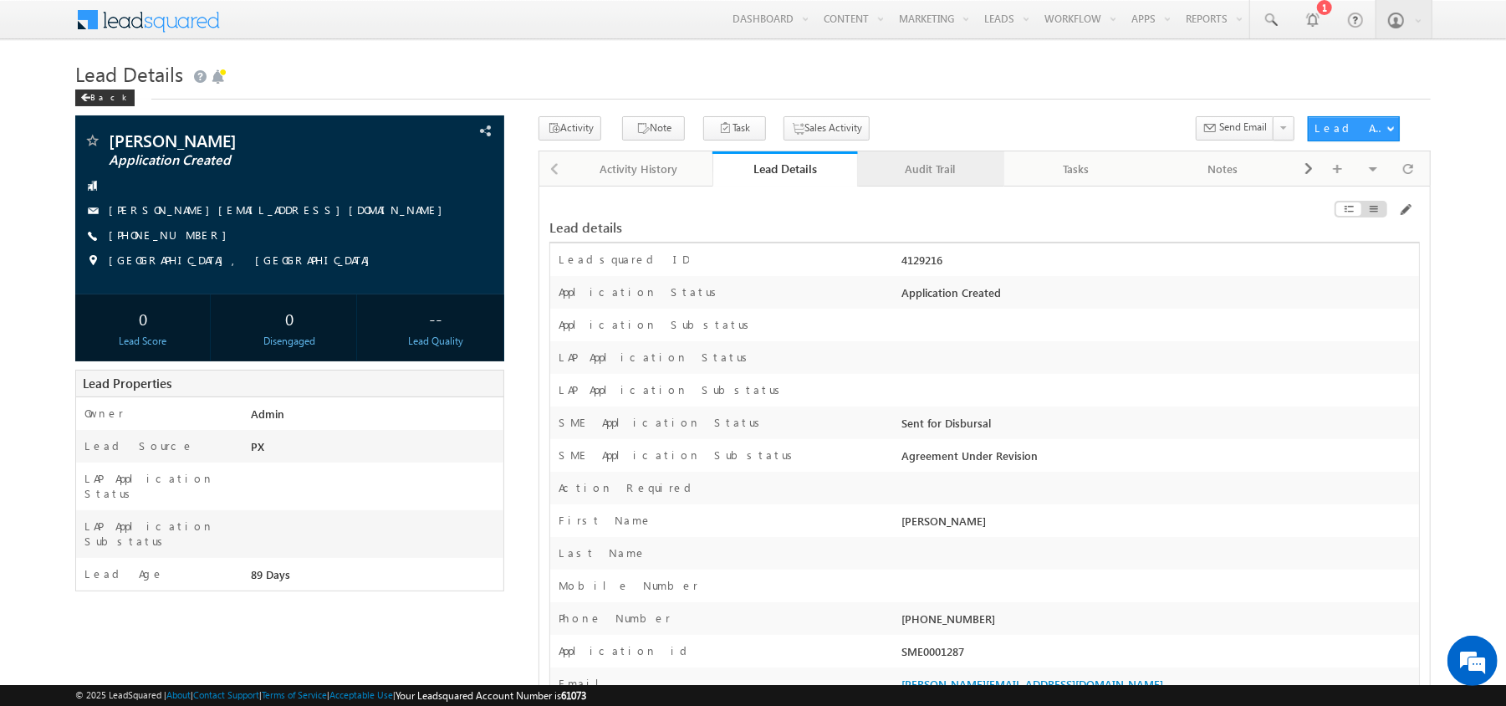
click at [940, 171] on div "Audit Trail" at bounding box center [930, 169] width 118 height 20
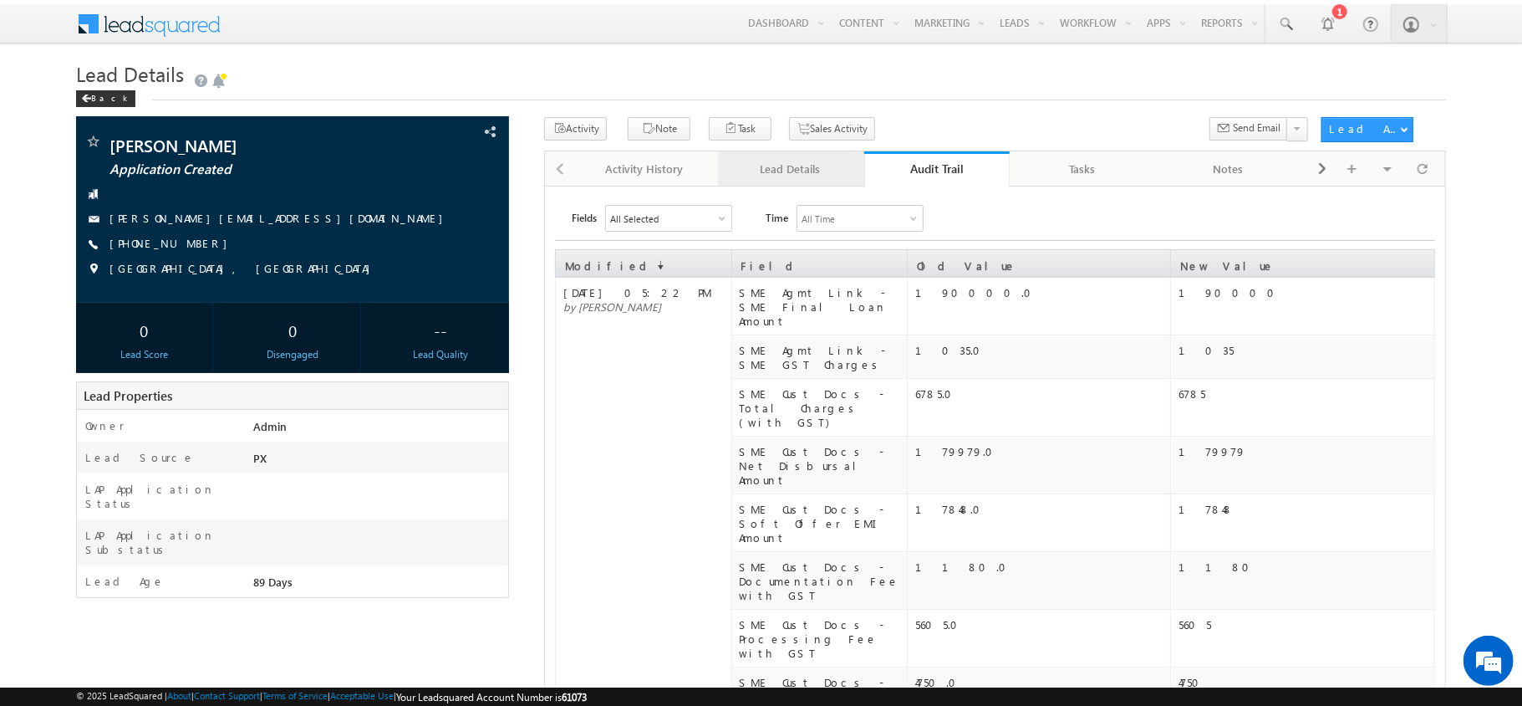
click at [813, 168] on div "Lead Details" at bounding box center [790, 169] width 118 height 20
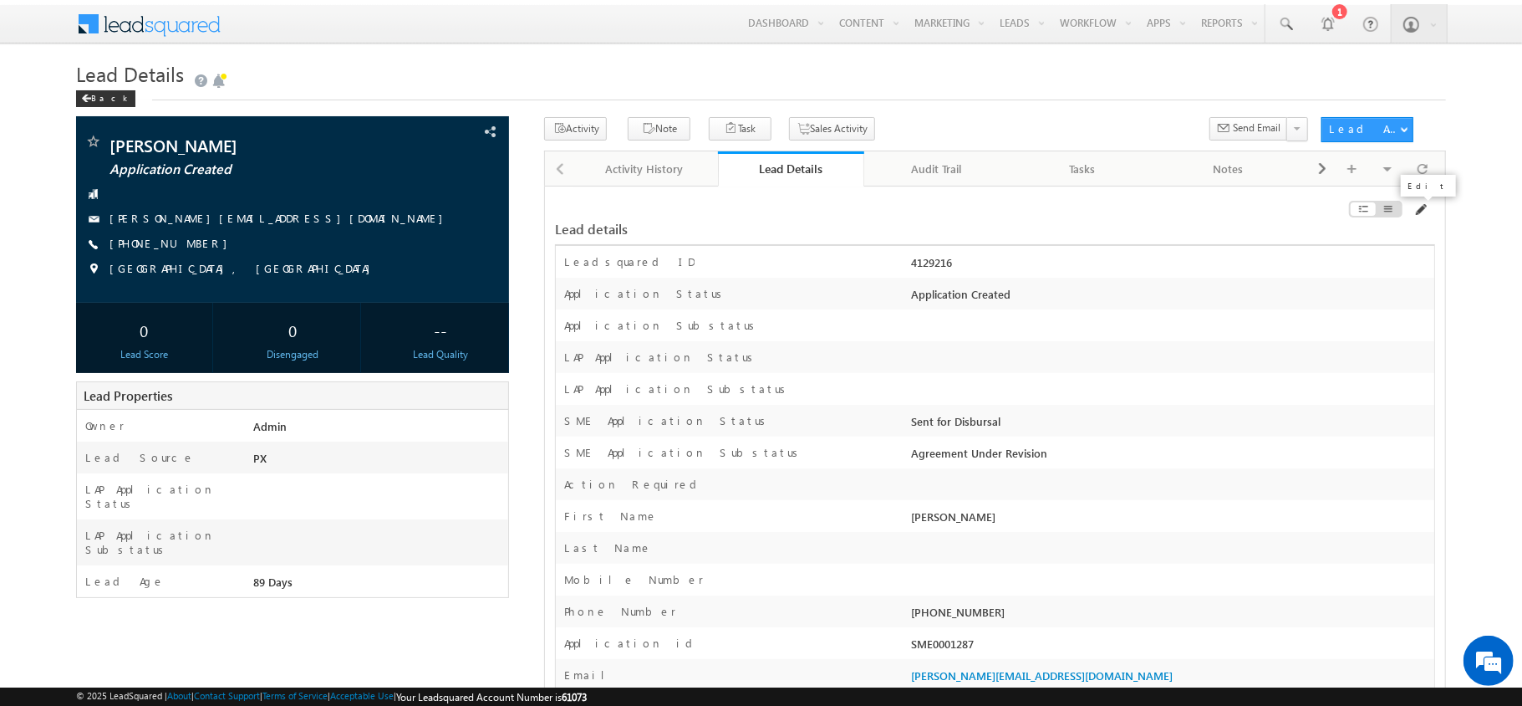
click at [1421, 214] on span at bounding box center [1420, 209] width 13 height 13
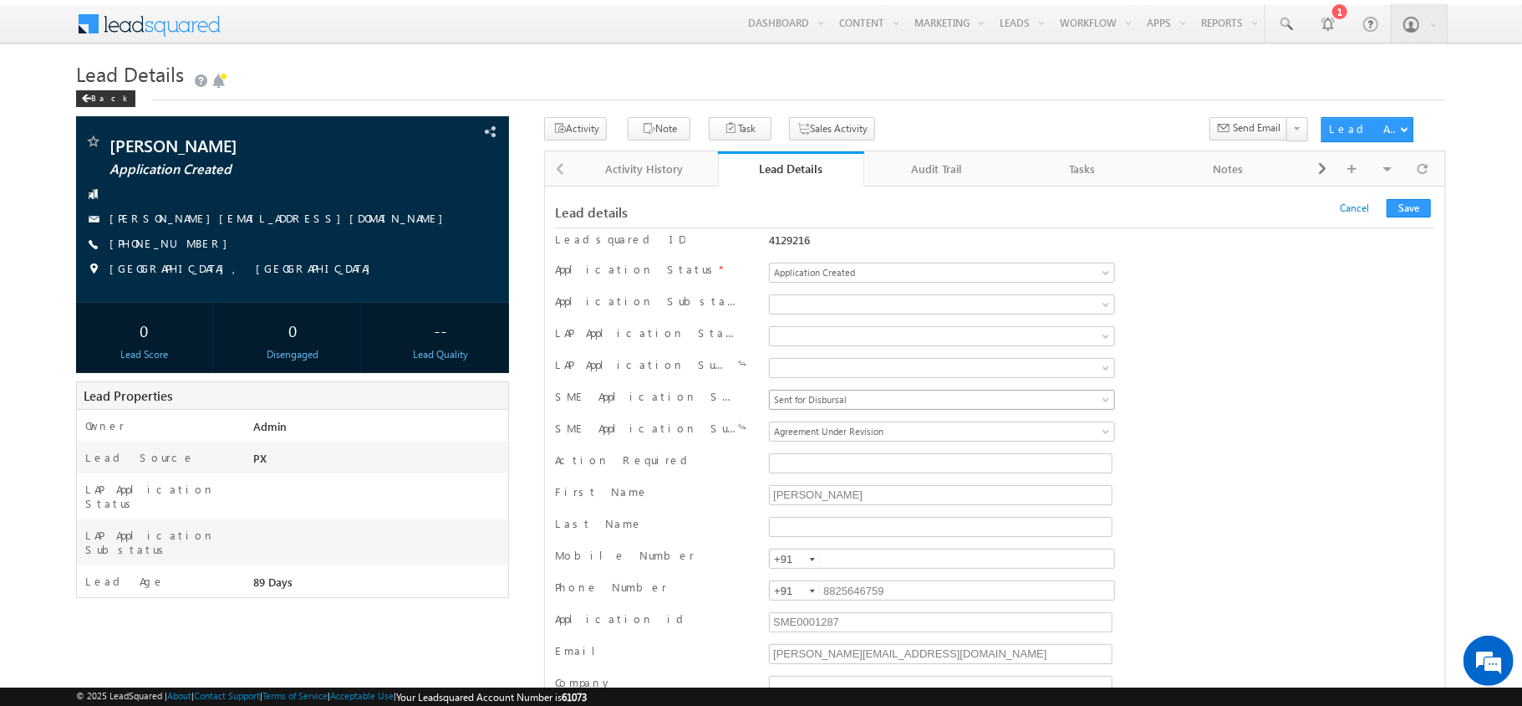
click at [926, 407] on span "Sent for Disbursal" at bounding box center [900, 399] width 261 height 15
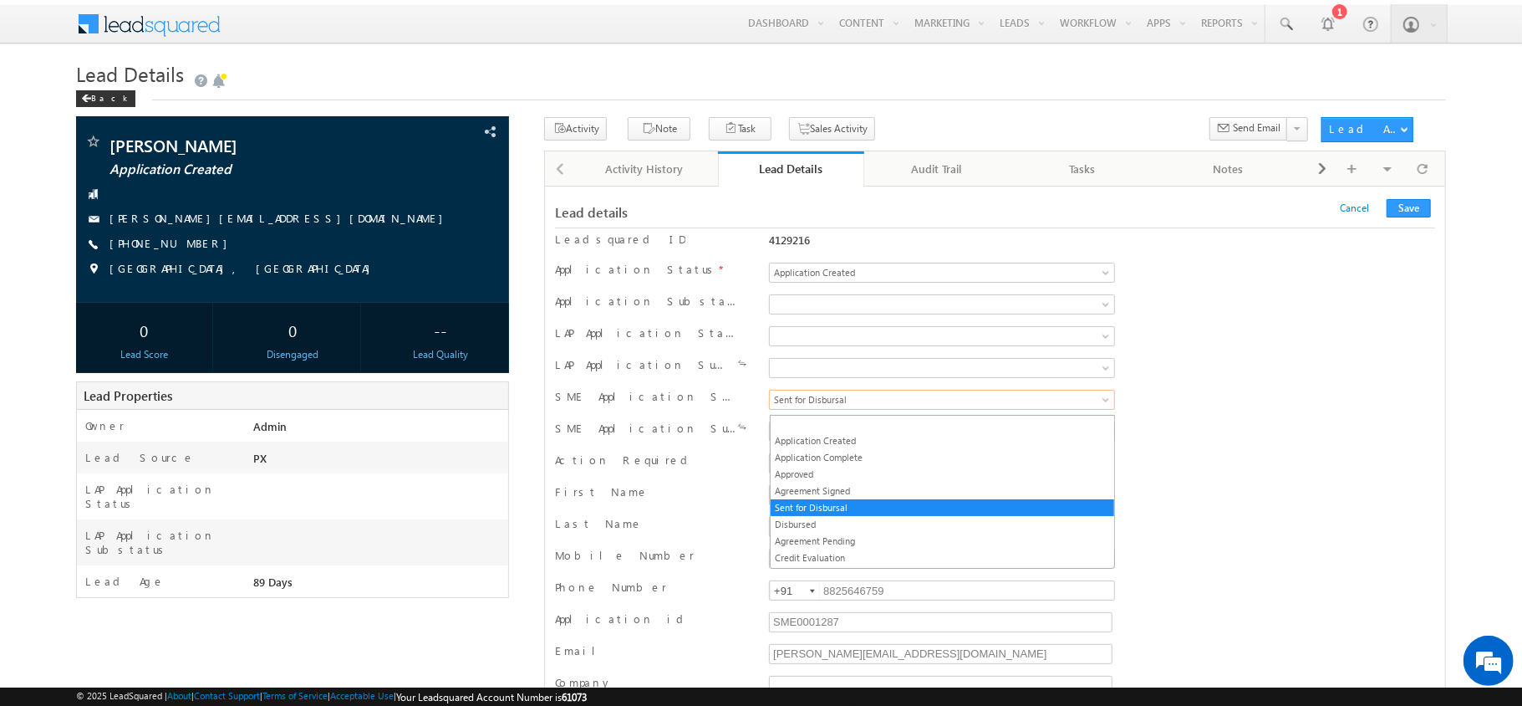
click at [926, 407] on span "Sent for Disbursal" at bounding box center [900, 399] width 261 height 15
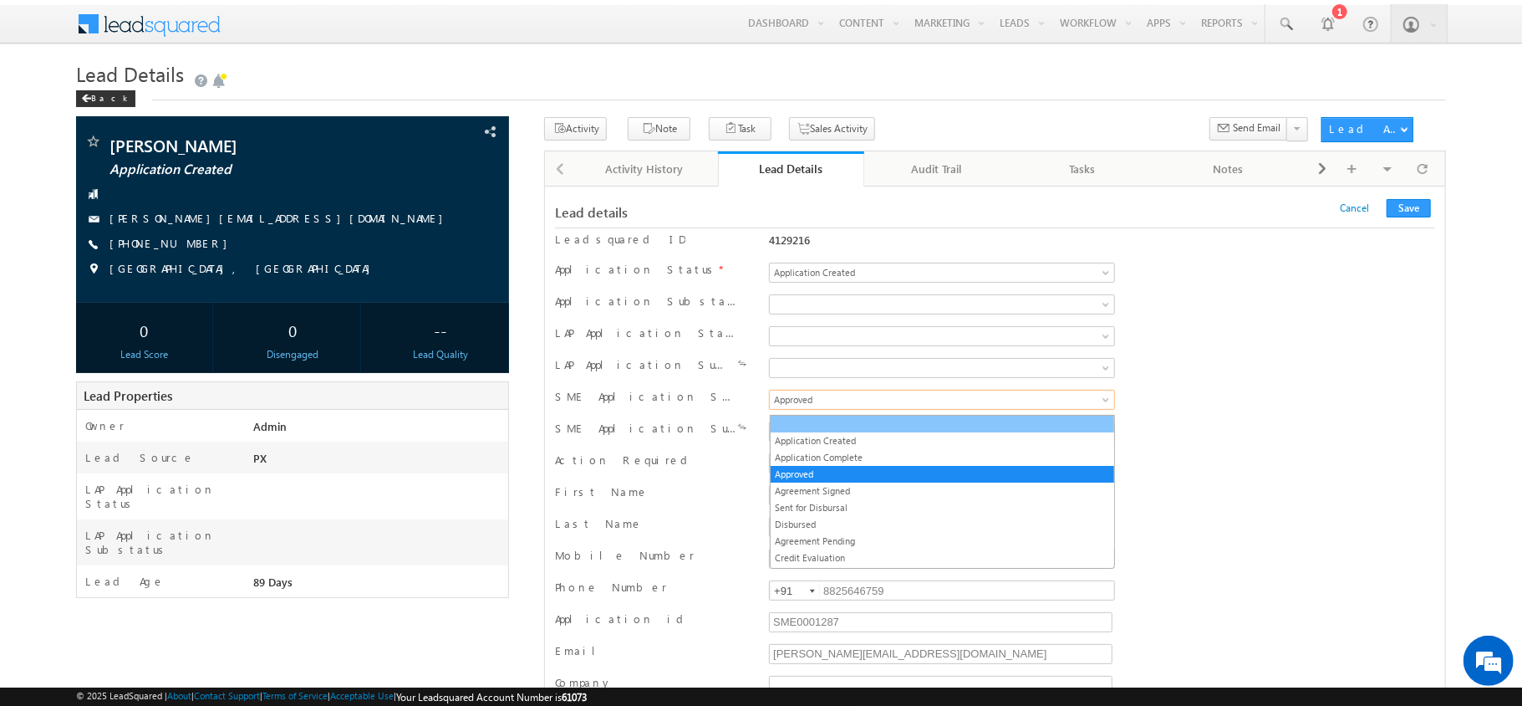
click at [723, 396] on div "SME Application Status" at bounding box center [656, 400] width 203 height 23
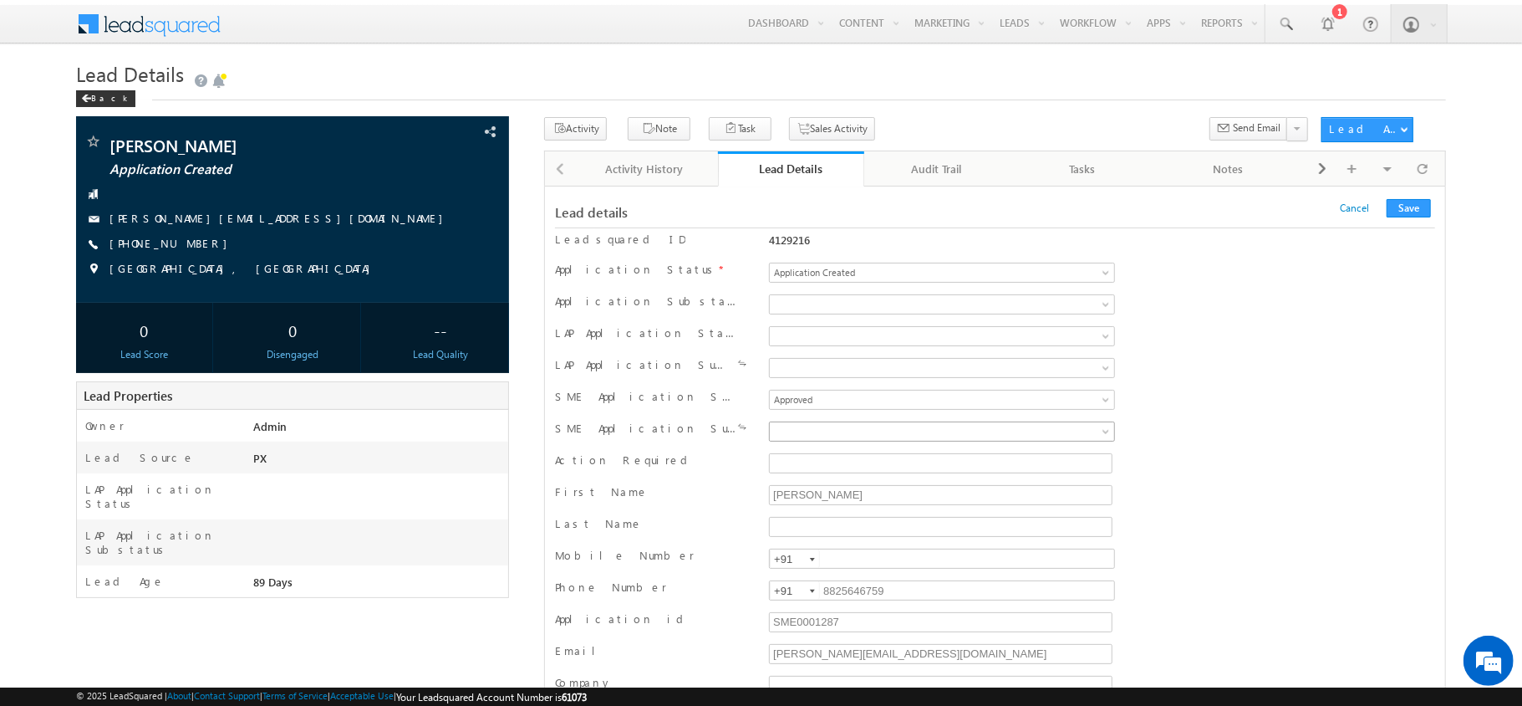
click at [780, 429] on span at bounding box center [900, 431] width 261 height 15
click at [1422, 212] on button "Save" at bounding box center [1409, 208] width 44 height 18
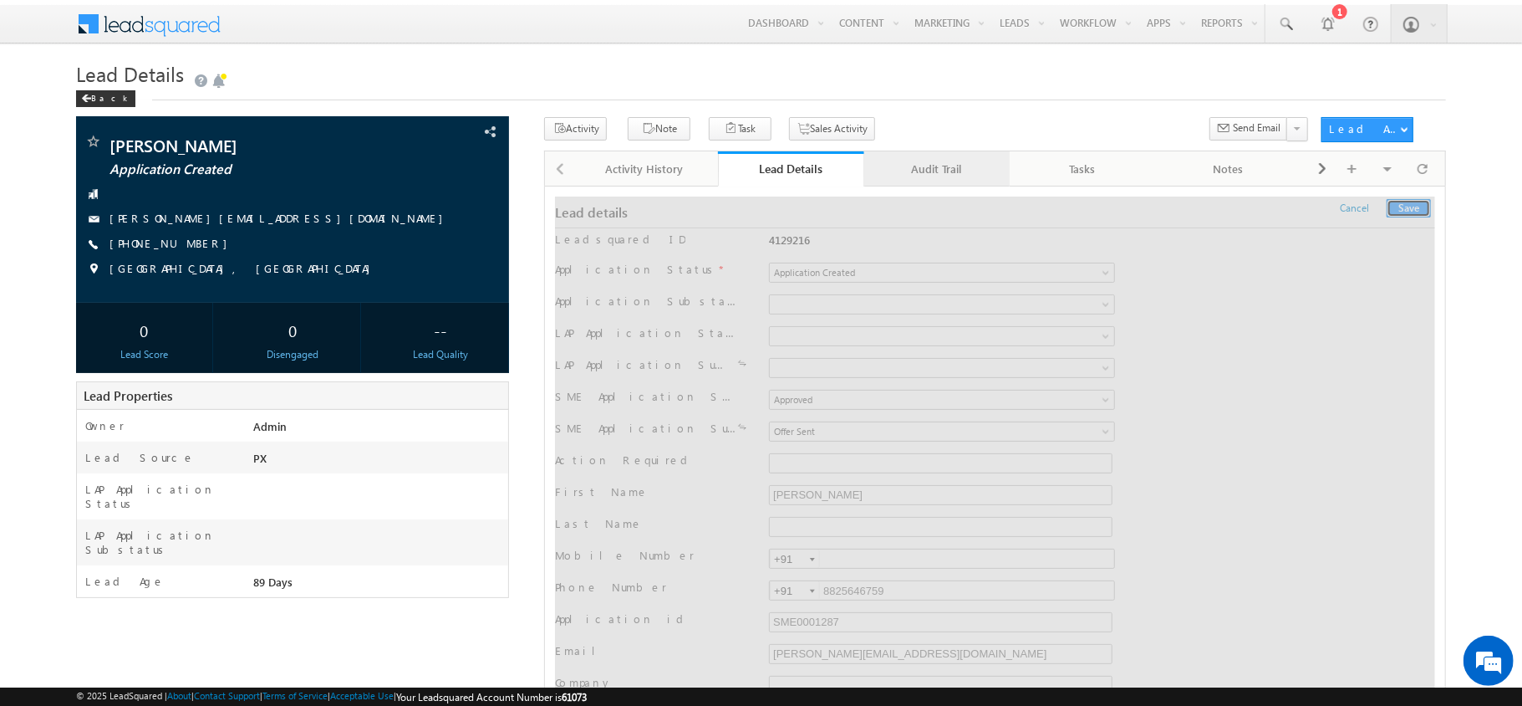
click at [915, 174] on div "Audit Trail" at bounding box center [937, 169] width 118 height 20
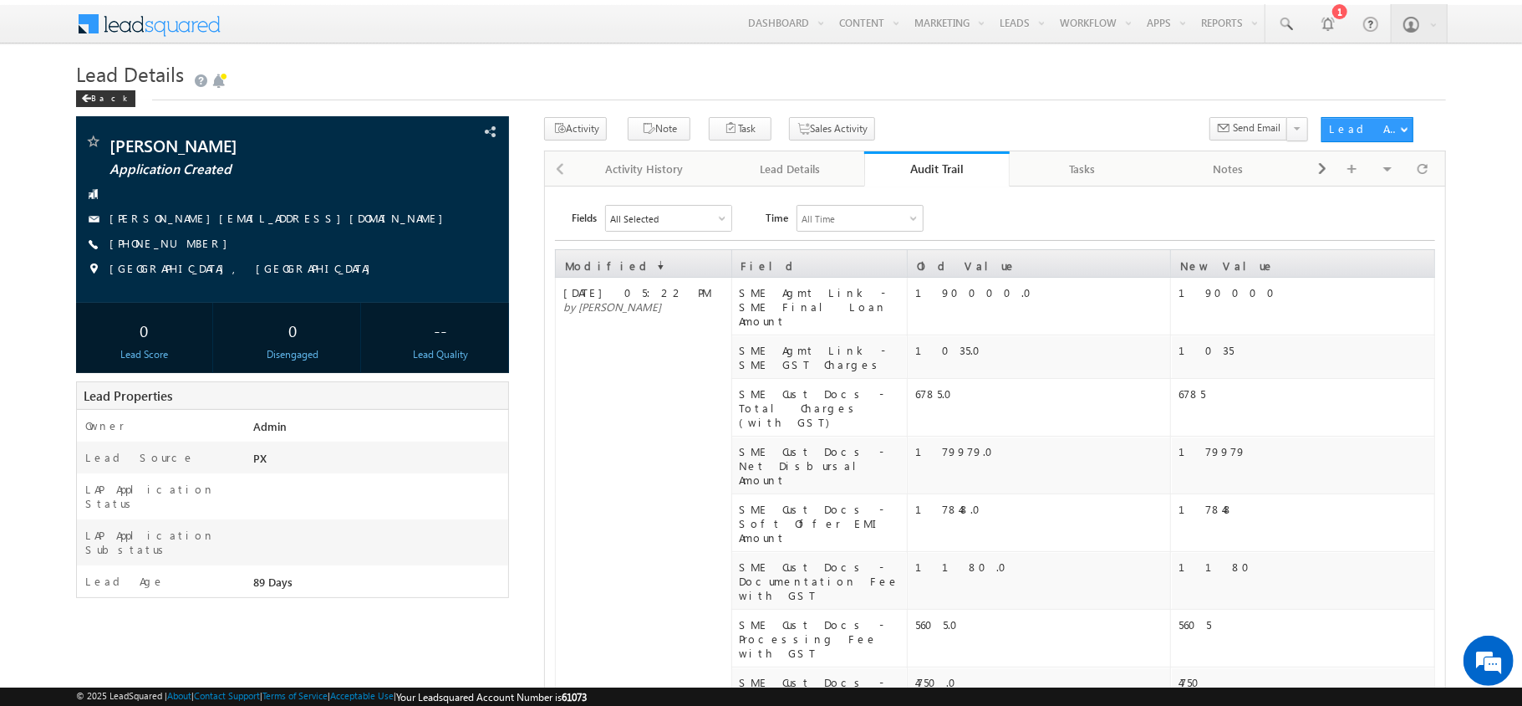
click at [915, 174] on div "Audit Trail" at bounding box center [937, 169] width 121 height 16
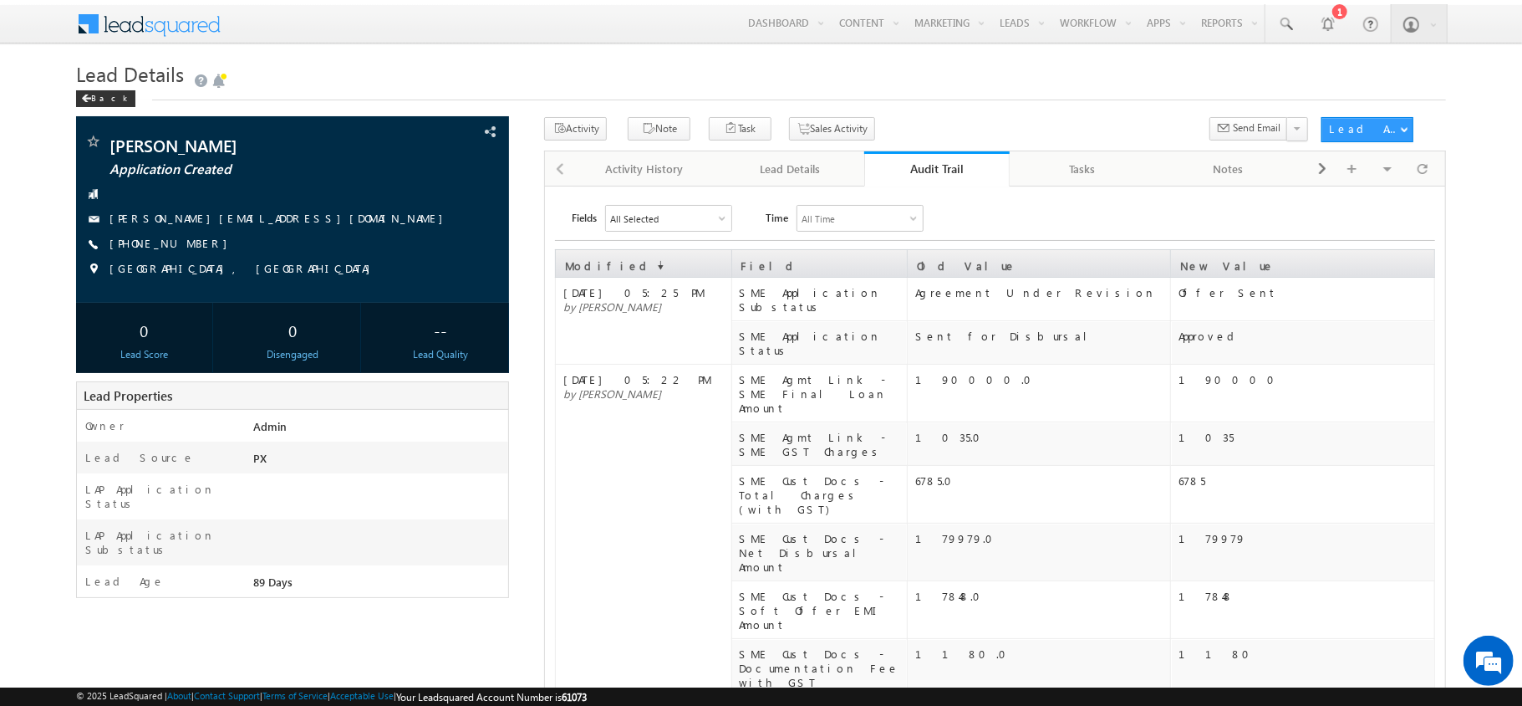
click at [915, 174] on div "Audit Trail" at bounding box center [937, 169] width 121 height 16
click at [940, 154] on link "Audit Trail" at bounding box center [937, 168] width 146 height 35
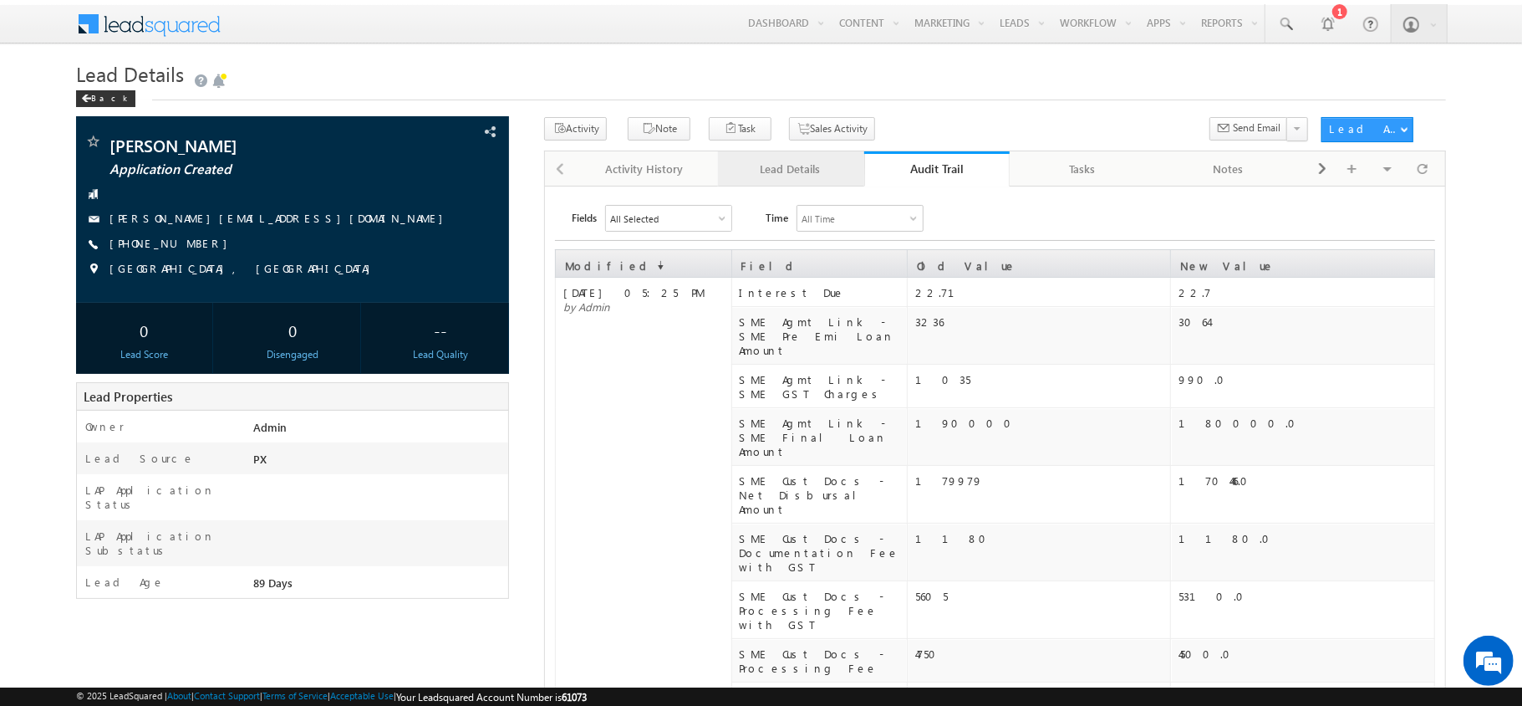
click at [810, 176] on div "Lead Details" at bounding box center [790, 169] width 118 height 20
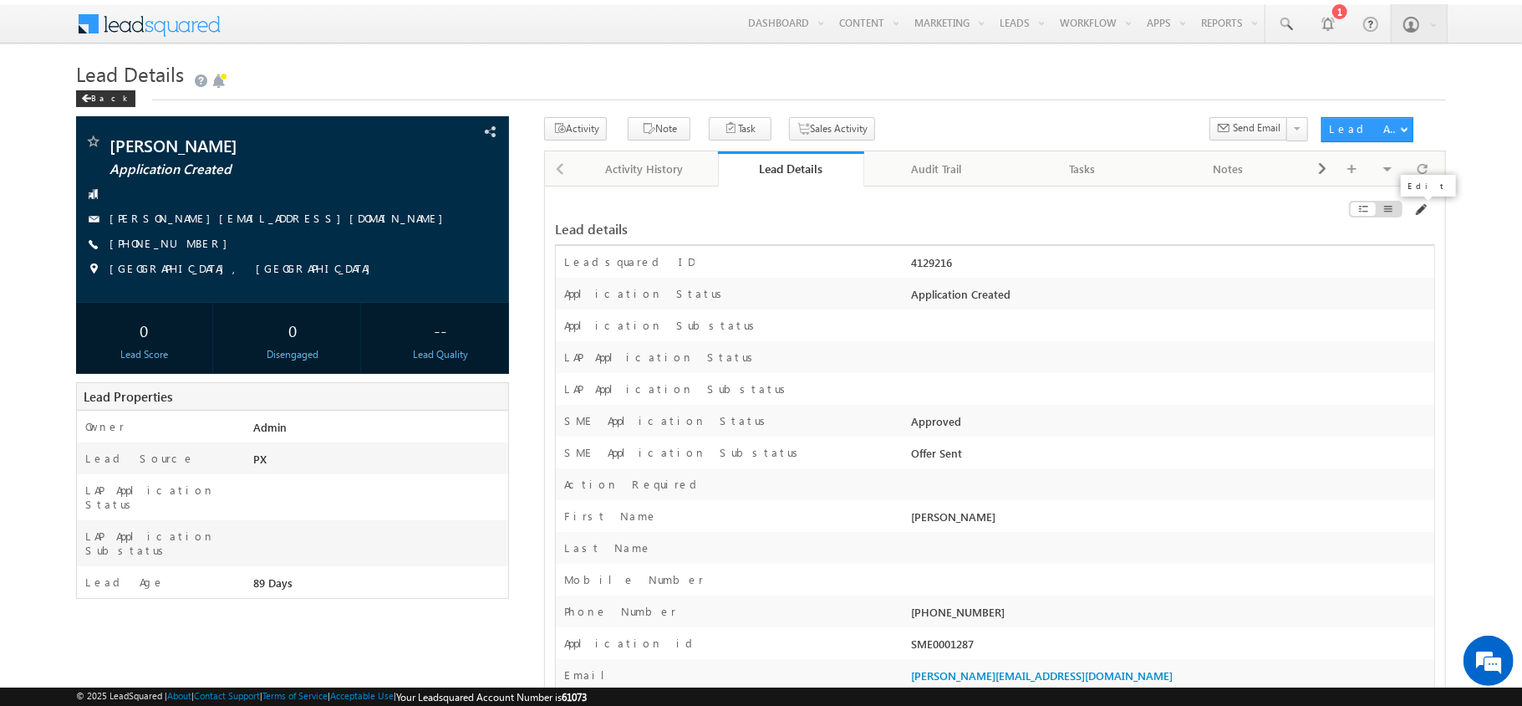
click at [1426, 212] on span at bounding box center [1420, 209] width 13 height 13
